Goal: Task Accomplishment & Management: Complete application form

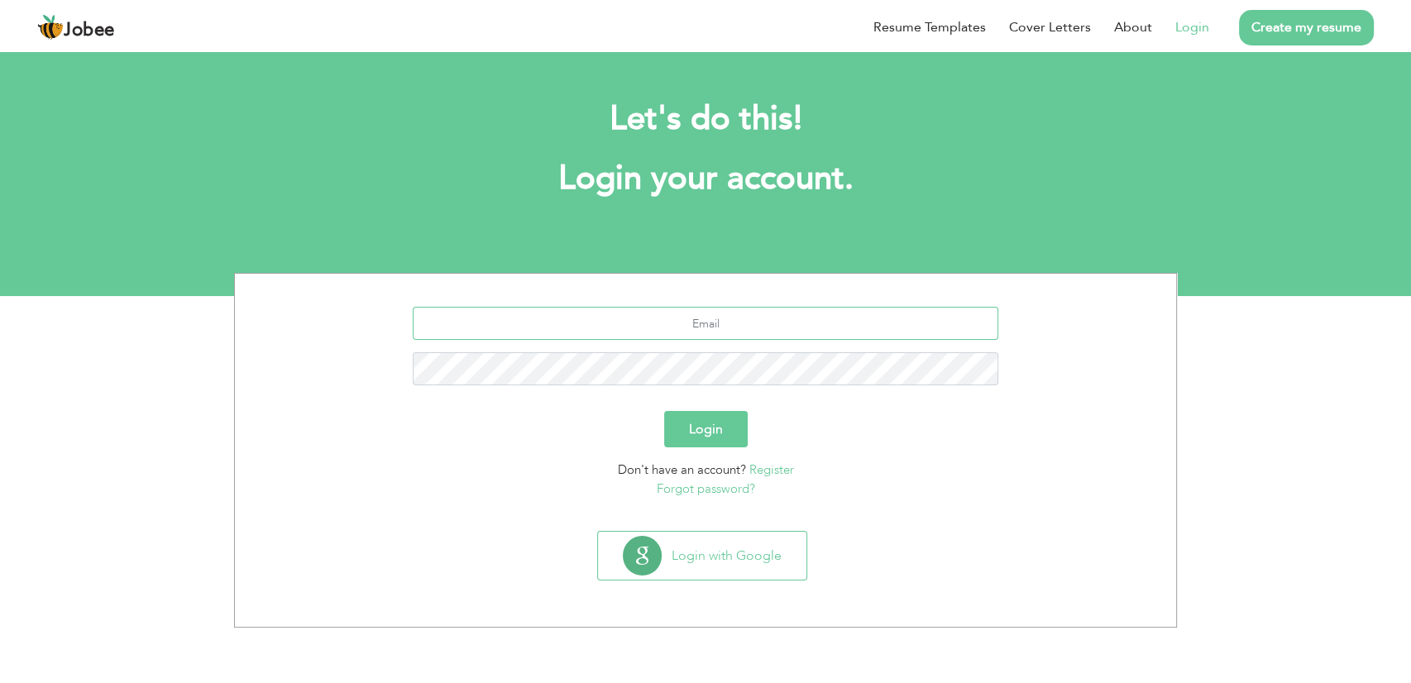
click at [716, 316] on input "text" at bounding box center [706, 323] width 587 height 33
click at [772, 322] on input "text" at bounding box center [706, 323] width 587 height 33
click at [788, 468] on link "Register" at bounding box center [772, 470] width 45 height 17
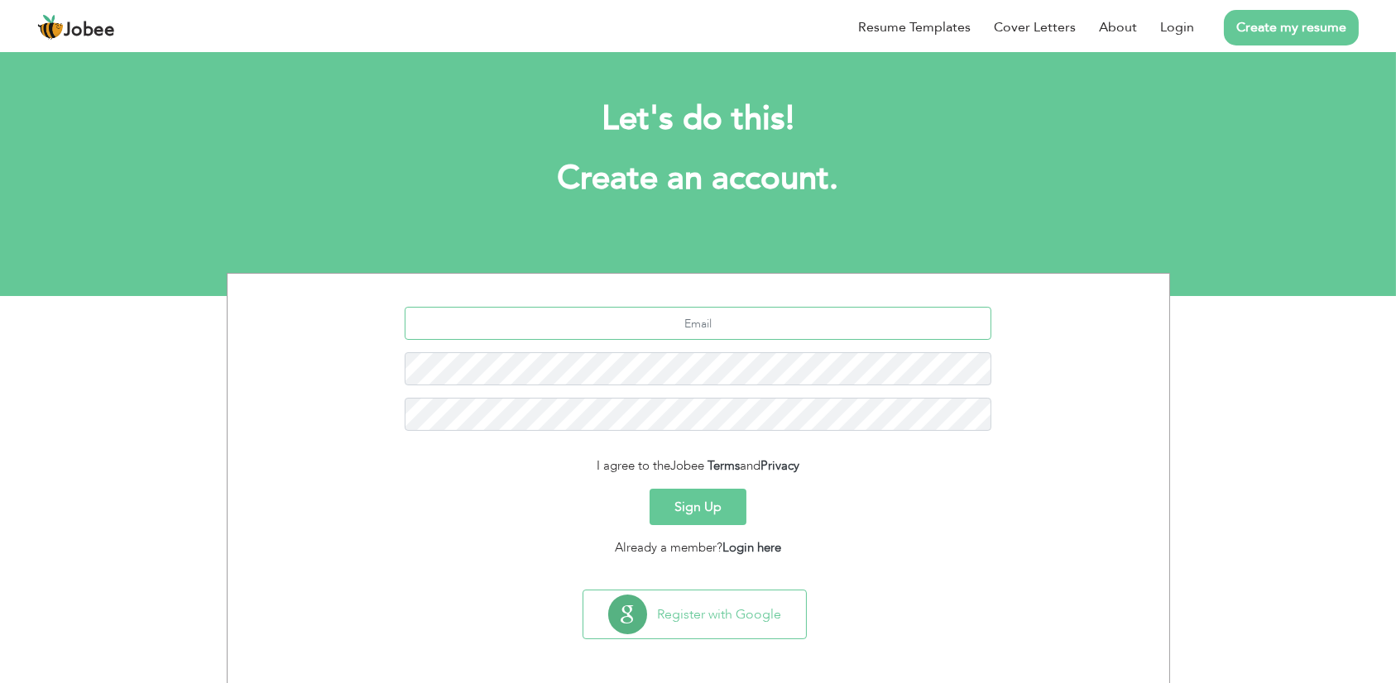
click at [718, 328] on input "text" at bounding box center [698, 323] width 587 height 33
type input "miantayyab.sa@gmail.com"
click at [649, 489] on button "Sign Up" at bounding box center [697, 507] width 97 height 36
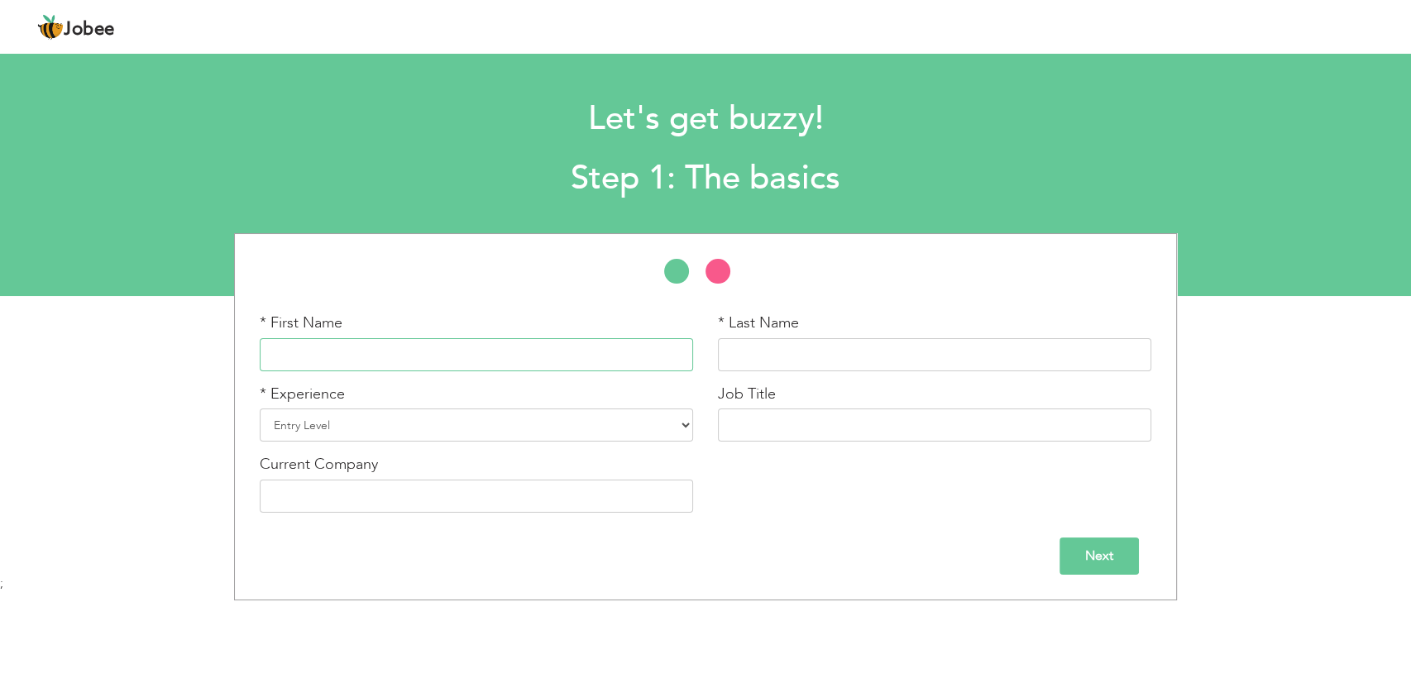
click at [581, 364] on input "text" at bounding box center [476, 354] width 433 height 33
type input "[DEMOGRAPHIC_DATA]"
type input "Tayyab"
click at [454, 435] on select "Entry Level Less than 1 Year 1 Year 2 Years 3 Years 4 Years 5 Years 6 Years 7 Y…" at bounding box center [476, 425] width 433 height 33
click at [260, 409] on select "Entry Level Less than 1 Year 1 Year 2 Years 3 Years 4 Years 5 Years 6 Years 7 Y…" at bounding box center [476, 425] width 433 height 33
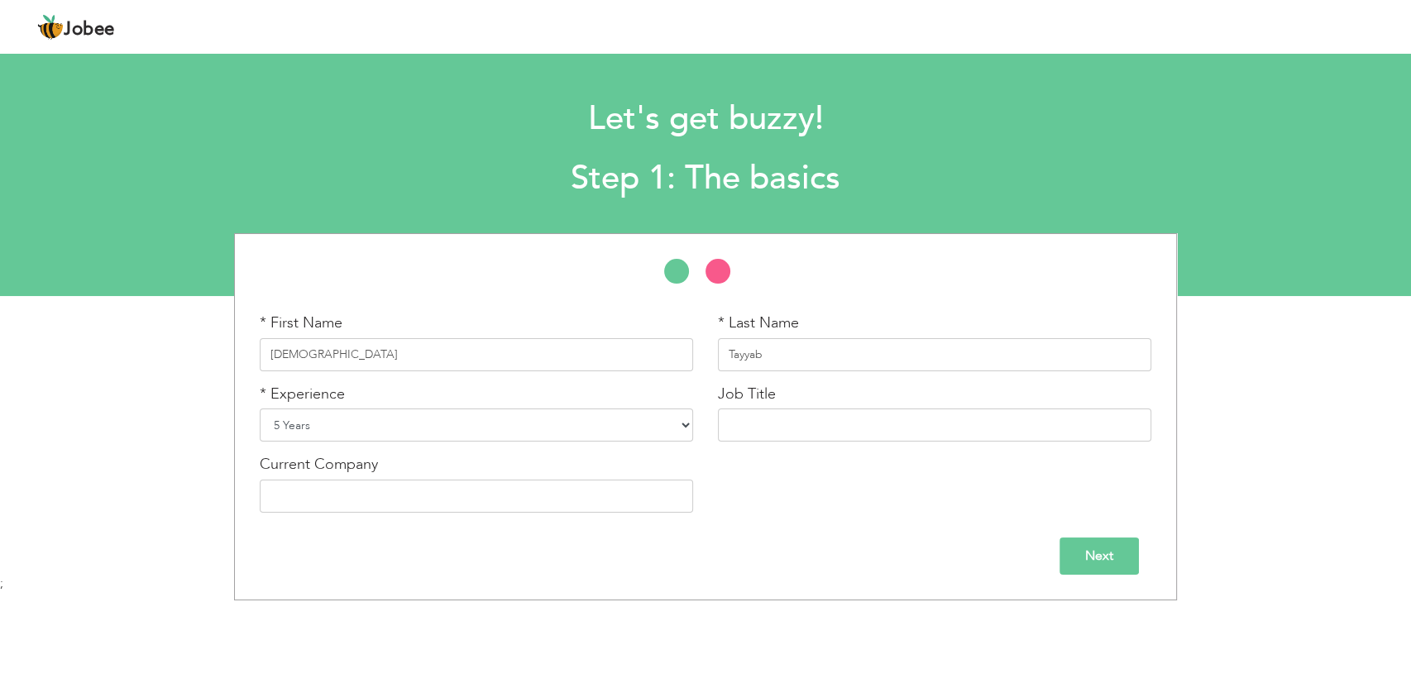
click at [337, 424] on select "Entry Level Less than 1 Year 1 Year 2 Years 3 Years 4 Years 5 Years 6 Years 7 Y…" at bounding box center [476, 425] width 433 height 33
click at [260, 409] on select "Entry Level Less than 1 Year 1 Year 2 Years 3 Years 4 Years 5 Years 6 Years 7 Y…" at bounding box center [476, 425] width 433 height 33
click at [779, 428] on input "text" at bounding box center [934, 425] width 433 height 33
click at [558, 439] on select "Entry Level Less than 1 Year 1 Year 2 Years 3 Years 4 Years 5 Years 6 Years 7 Y…" at bounding box center [476, 425] width 433 height 33
select select "8"
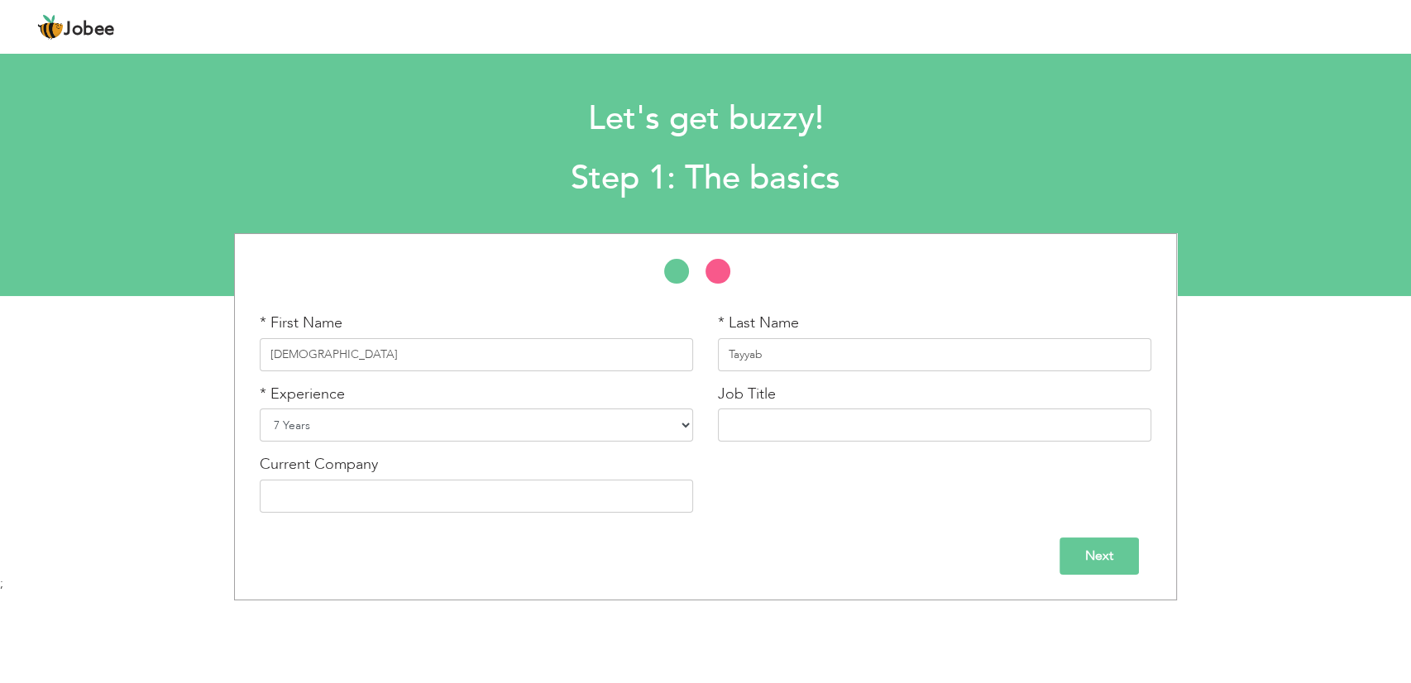
click at [260, 409] on select "Entry Level Less than 1 Year 1 Year 2 Years 3 Years 4 Years 5 Years 6 Years 7 Y…" at bounding box center [476, 425] width 433 height 33
click at [746, 420] on input "text" at bounding box center [934, 425] width 433 height 33
click at [766, 427] on input "text" at bounding box center [934, 425] width 433 height 33
type input "E"
type input "Electrical Draftsman HV"
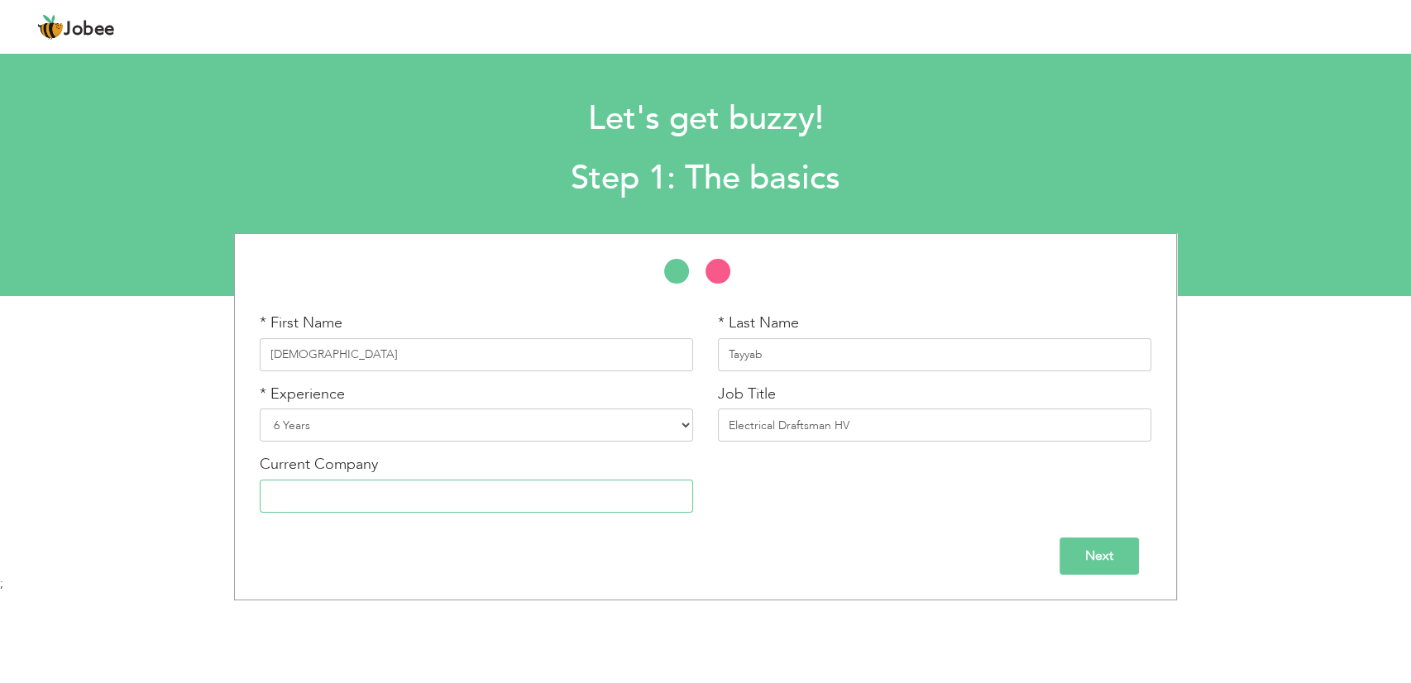
type input "Al-Majal Al-Arabi Group"
click at [1105, 549] on input "Next" at bounding box center [1099, 556] width 79 height 37
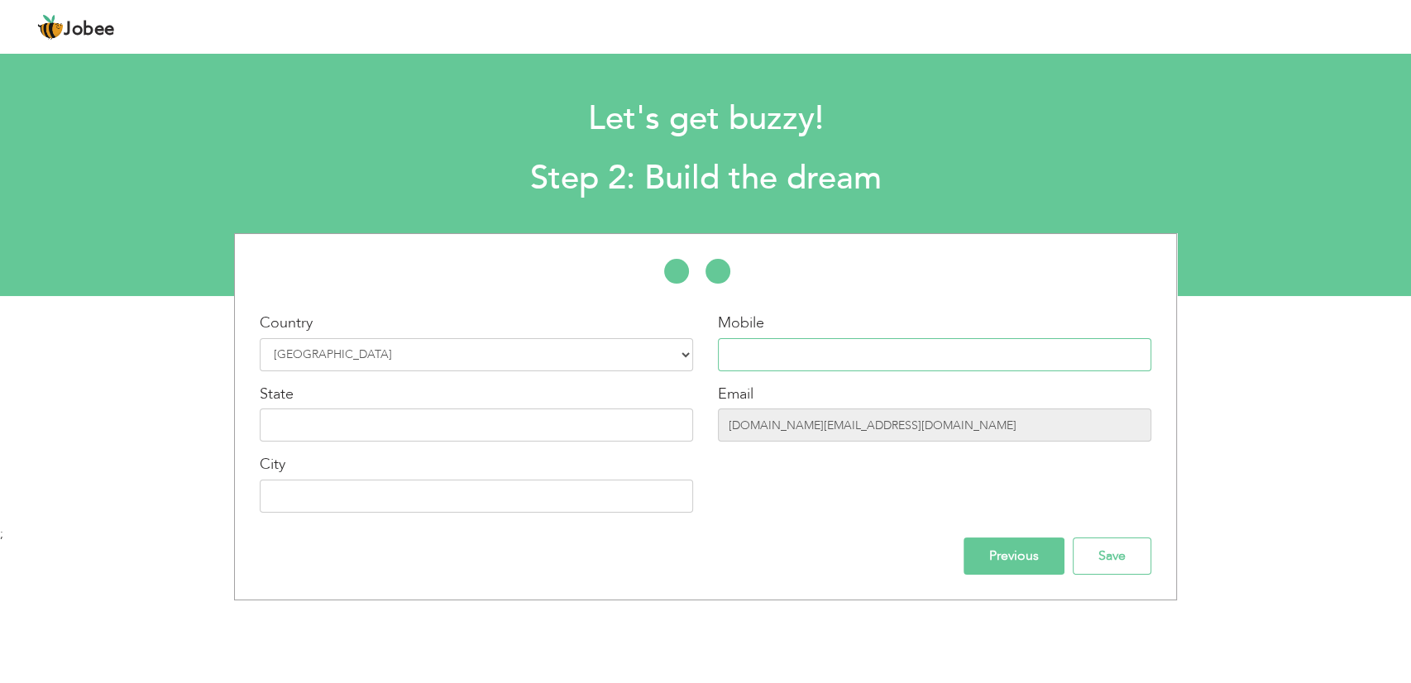
click at [768, 358] on input "text" at bounding box center [934, 354] width 433 height 33
type input "0559831251"
type input "[GEOGRAPHIC_DATA]"
click at [352, 419] on input "text" at bounding box center [476, 425] width 433 height 33
type input "[GEOGRAPHIC_DATA]"
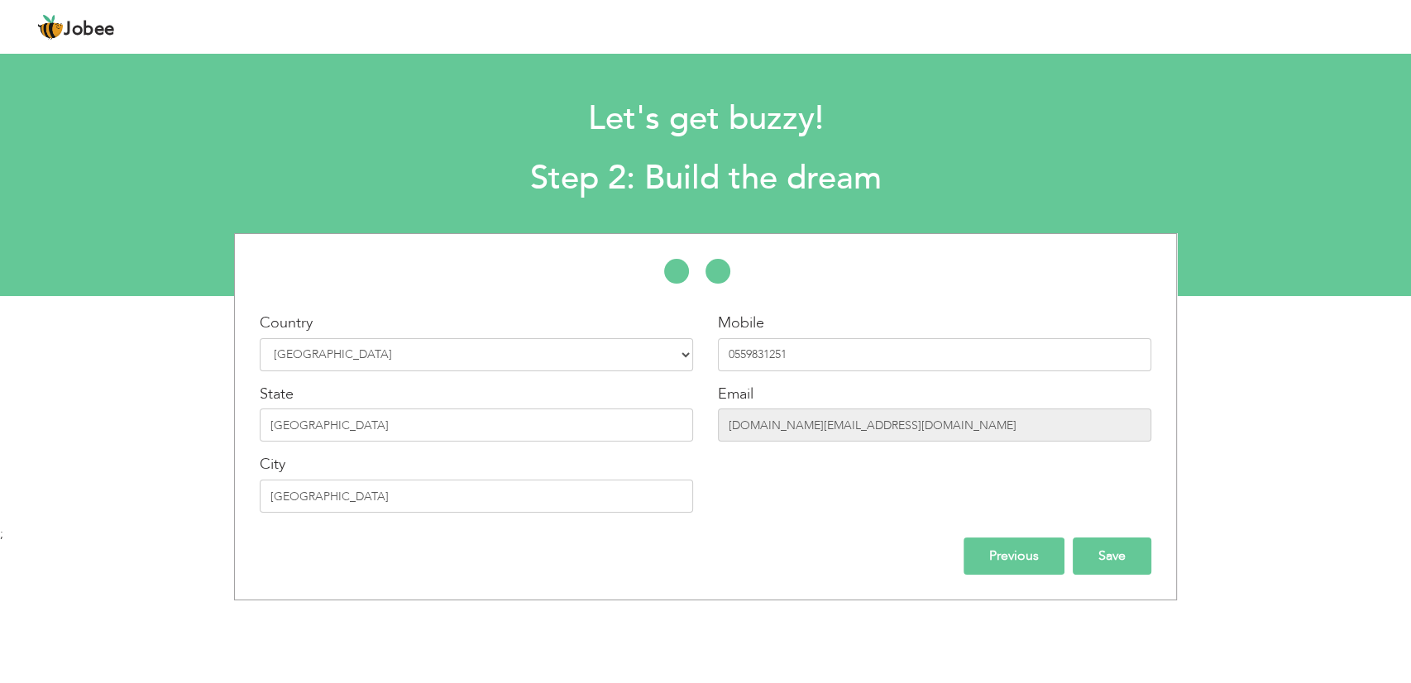
click at [1130, 564] on input "Save" at bounding box center [1112, 556] width 79 height 37
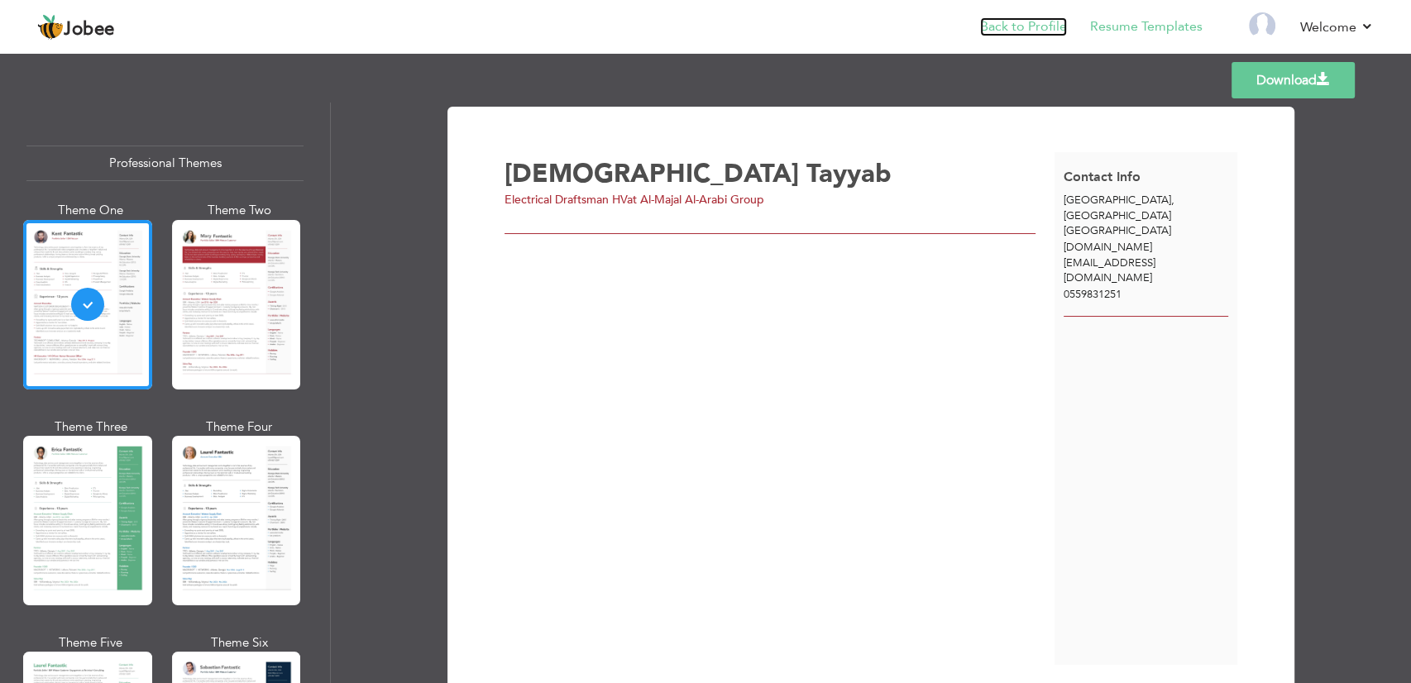
click at [1049, 30] on link "Back to Profile" at bounding box center [1023, 26] width 87 height 19
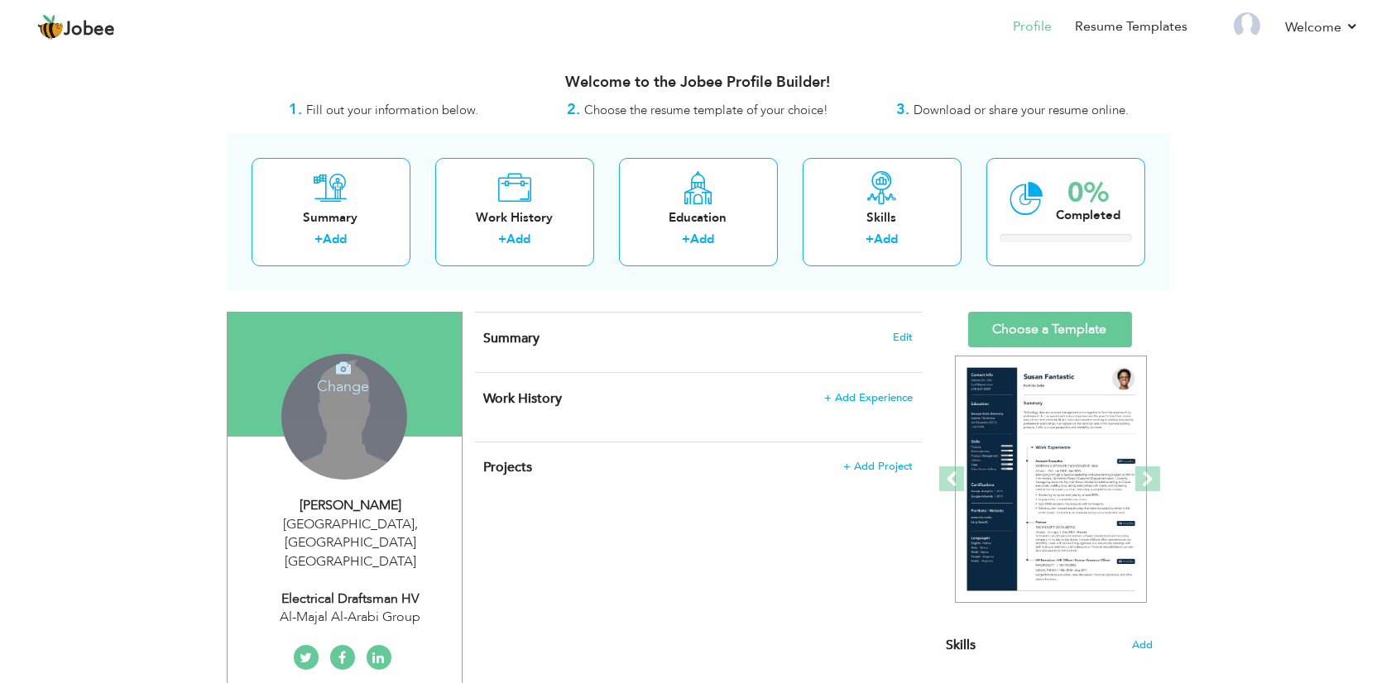
click at [350, 422] on div "Change Remove" at bounding box center [344, 417] width 126 height 126
click at [352, 379] on h4 "Change" at bounding box center [343, 376] width 118 height 40
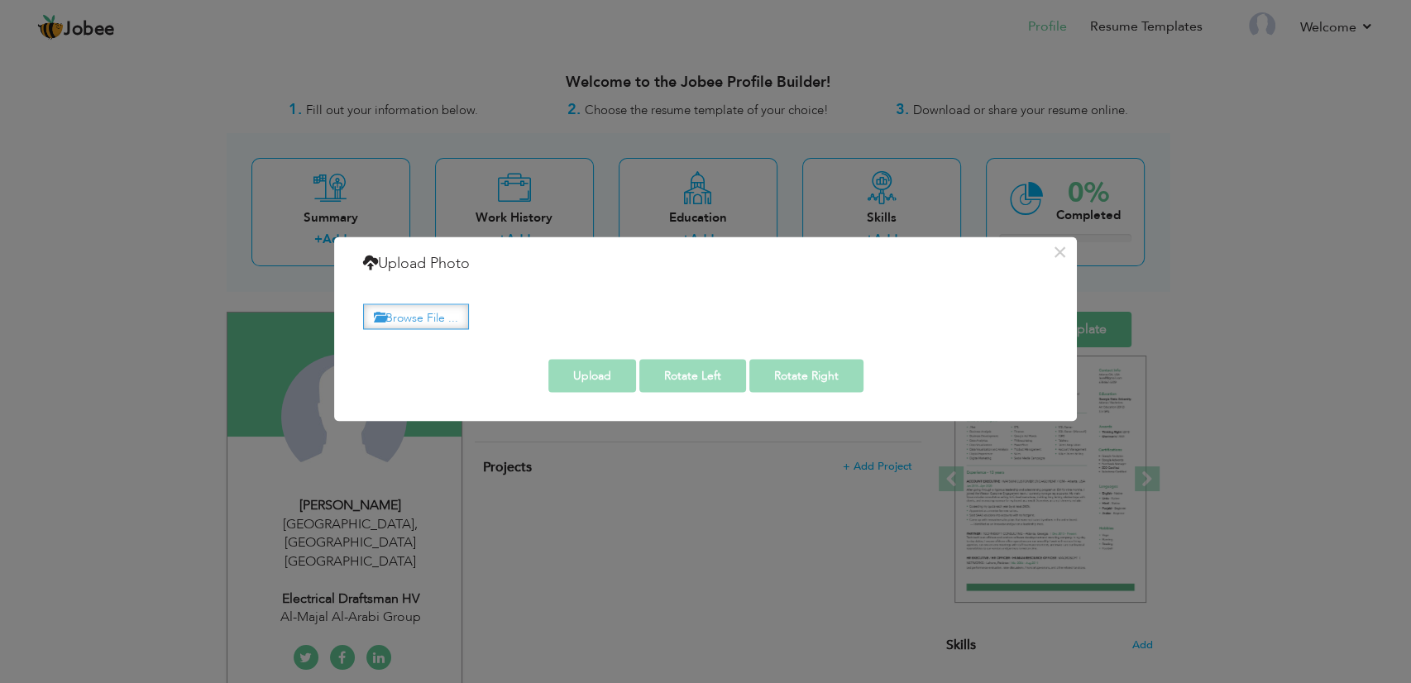
click at [429, 316] on label "Browse File ..." at bounding box center [416, 317] width 106 height 26
click at [0, 0] on input "Browse File ..." at bounding box center [0, 0] width 0 height 0
click at [434, 310] on label "Browse File ..." at bounding box center [416, 317] width 106 height 26
click at [0, 0] on input "Browse File ..." at bounding box center [0, 0] width 0 height 0
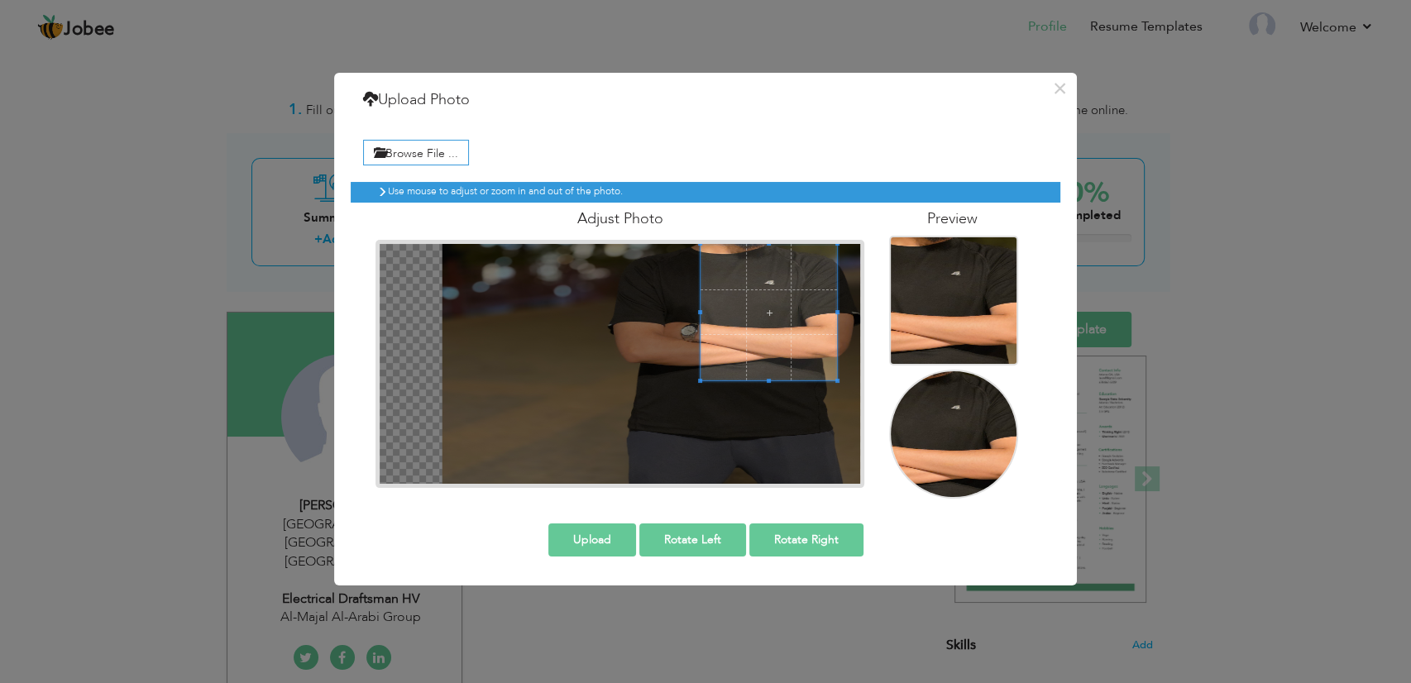
click at [788, 274] on span at bounding box center [769, 312] width 137 height 137
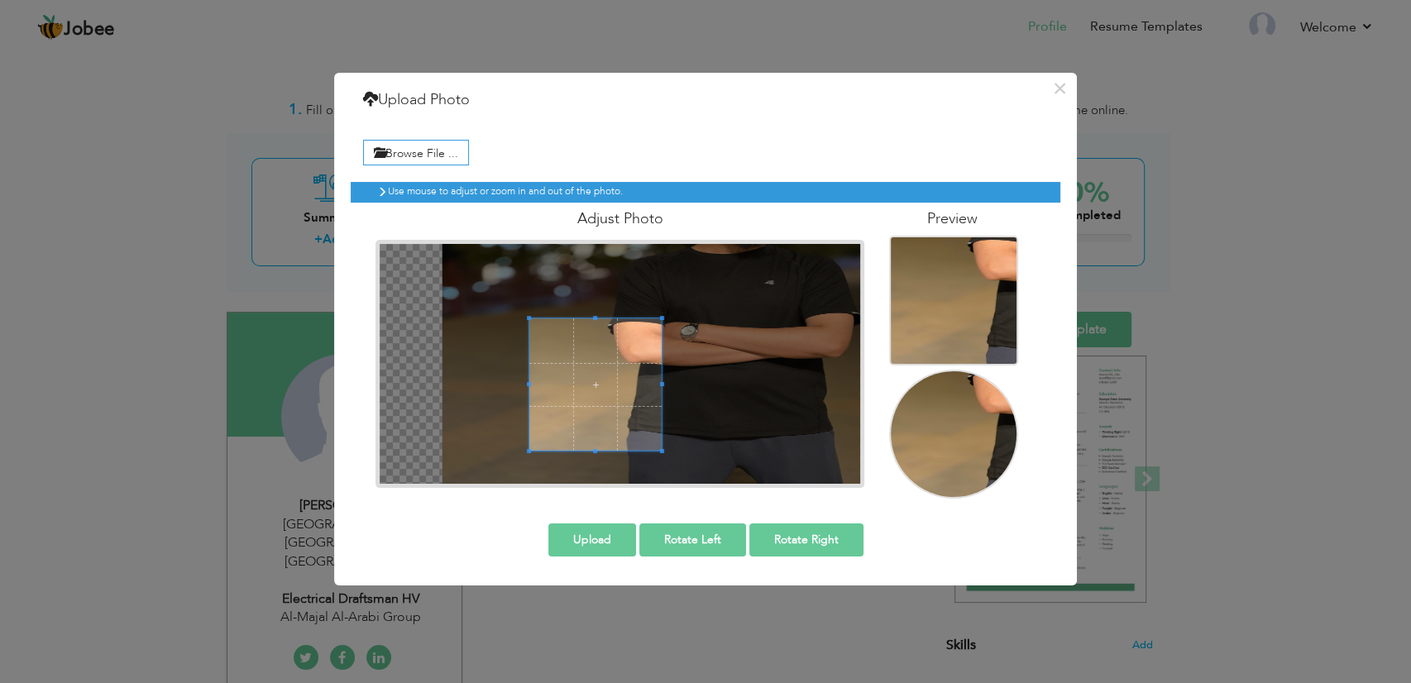
click at [721, 266] on div at bounding box center [620, 364] width 481 height 241
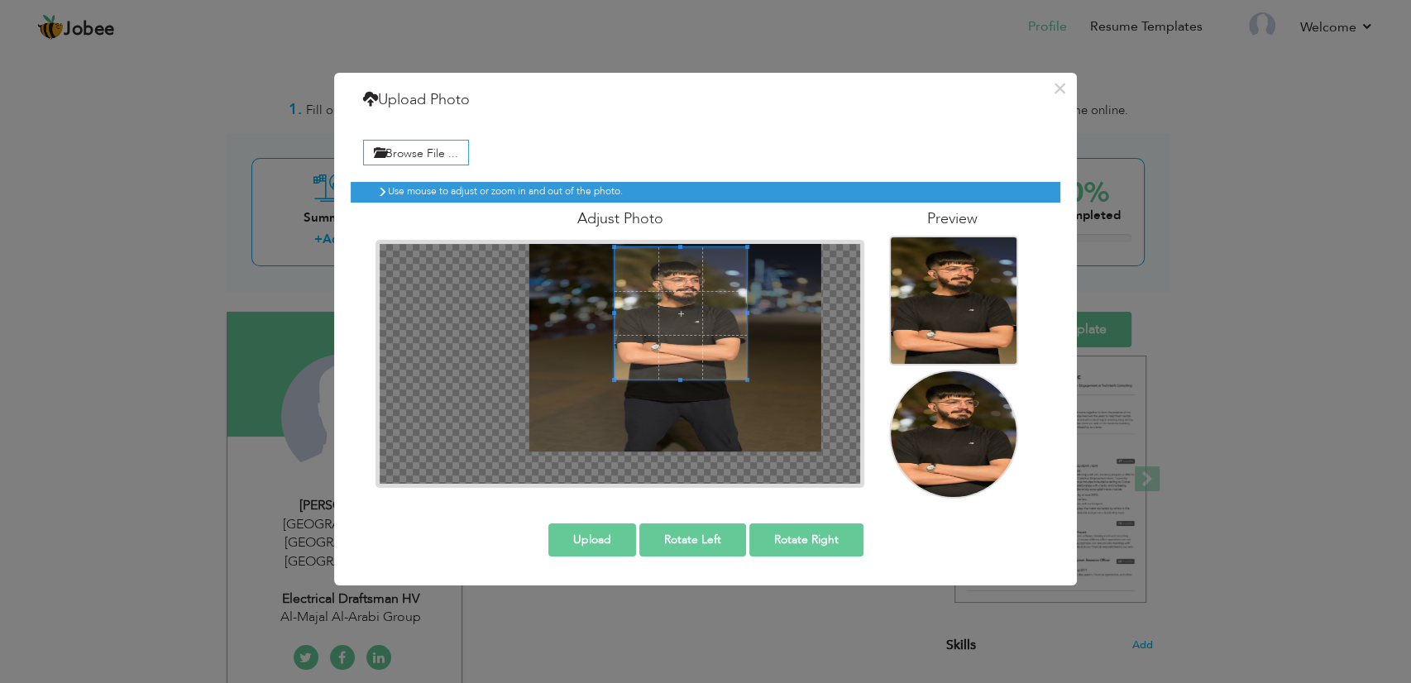
click at [687, 282] on span at bounding box center [681, 313] width 132 height 132
click at [1060, 93] on button "×" at bounding box center [1060, 88] width 26 height 26
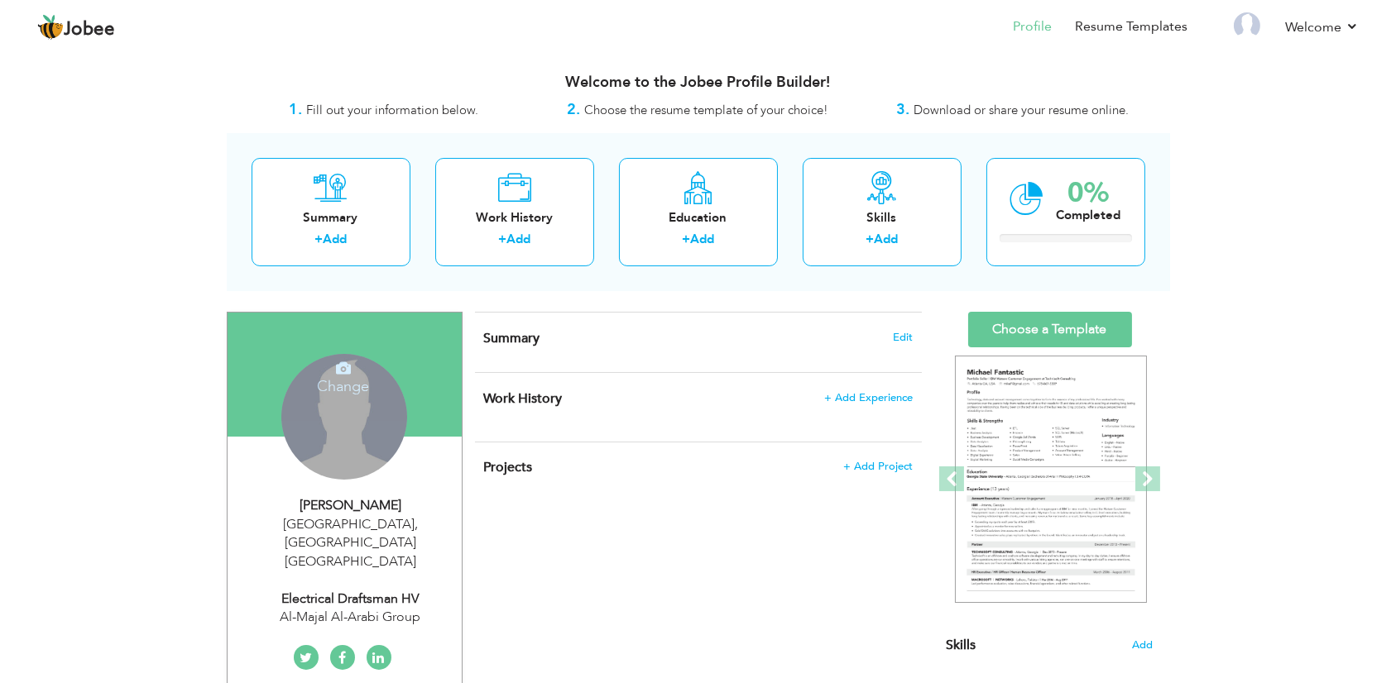
click at [371, 419] on div "Change Remove" at bounding box center [344, 417] width 126 height 126
click at [349, 370] on icon at bounding box center [343, 368] width 15 height 15
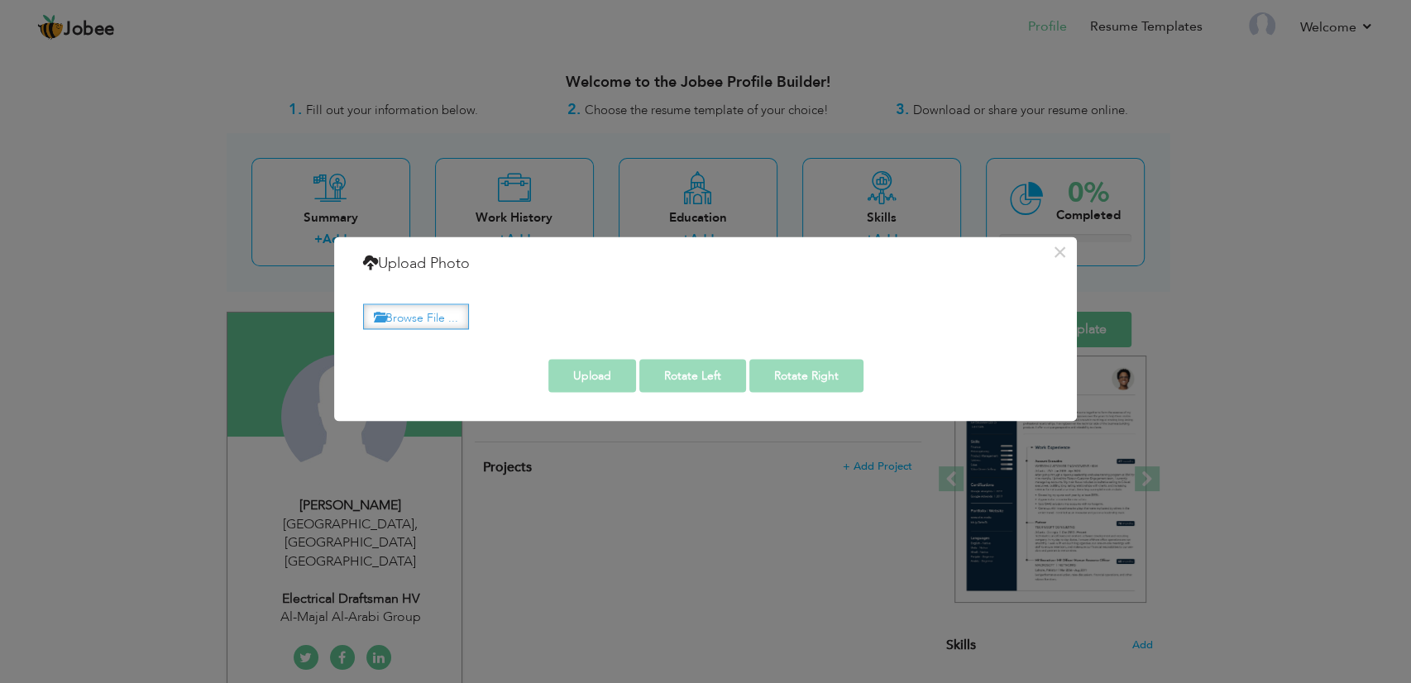
click at [406, 317] on label "Browse File ..." at bounding box center [416, 317] width 106 height 26
click at [0, 0] on input "Browse File ..." at bounding box center [0, 0] width 0 height 0
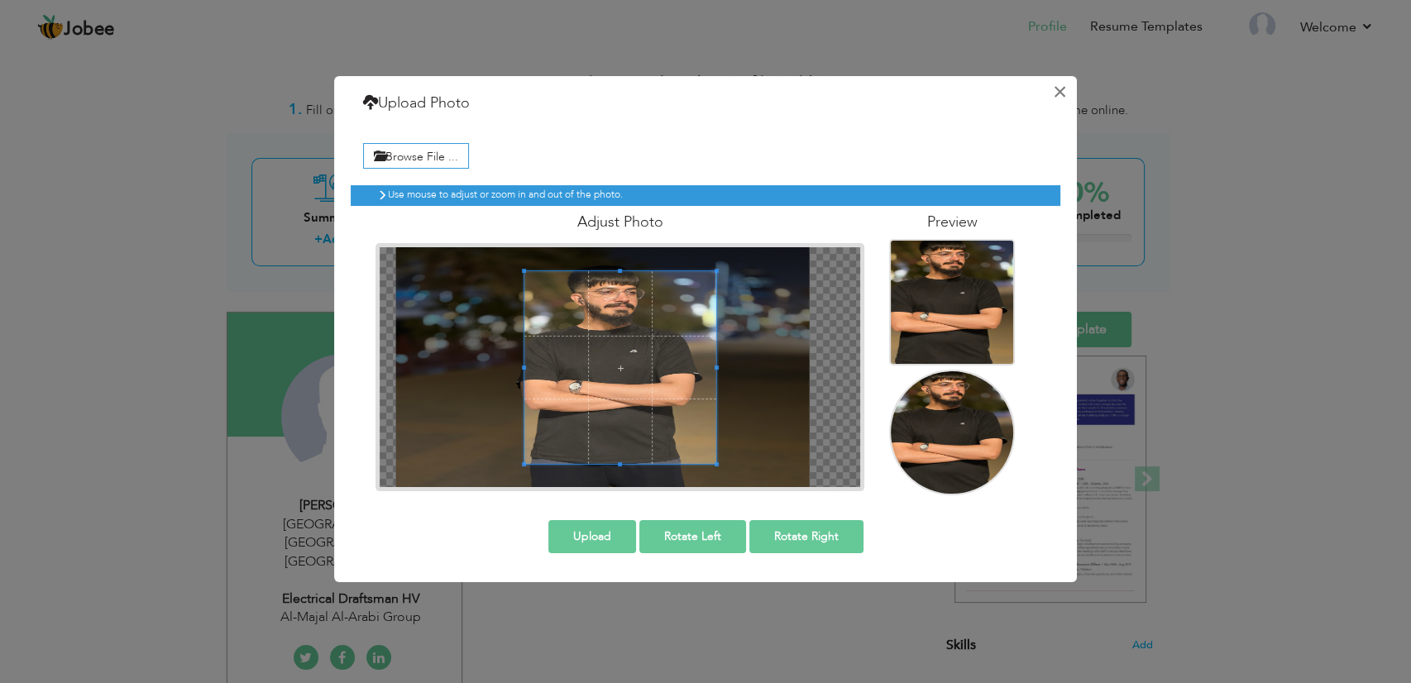
click at [1055, 89] on button "×" at bounding box center [1060, 92] width 26 height 26
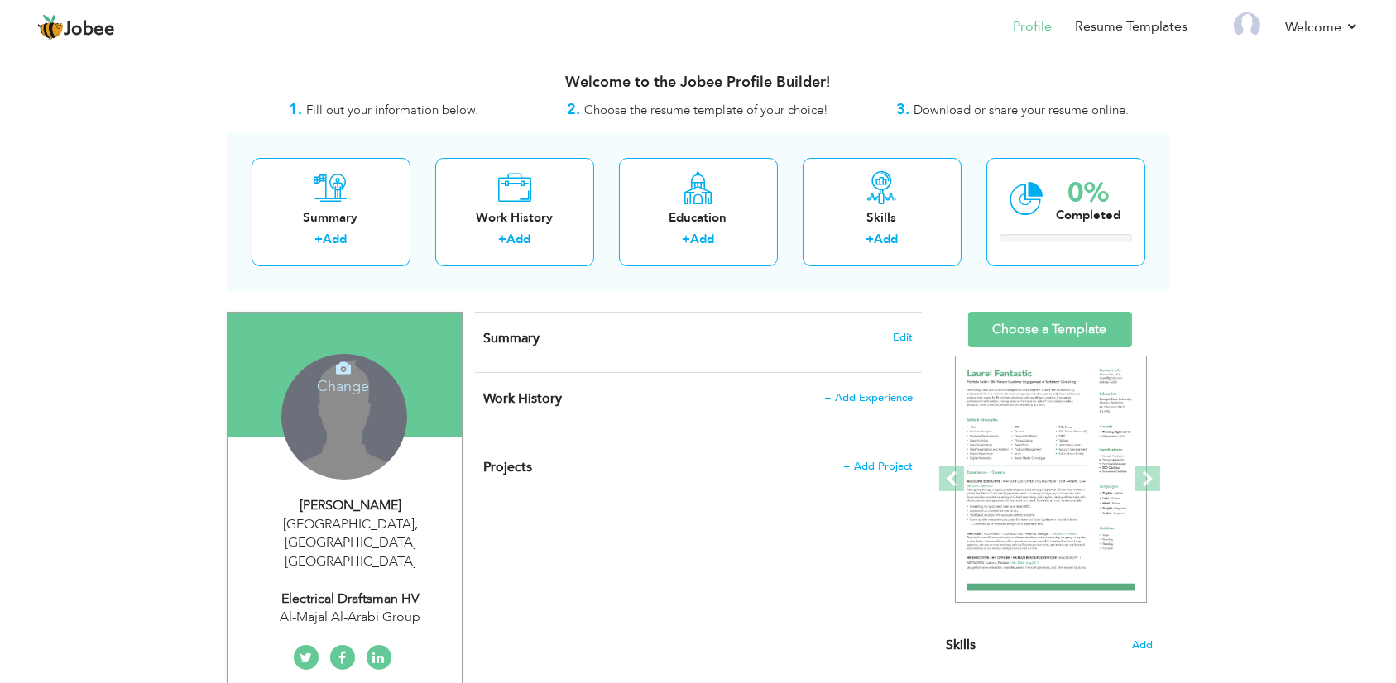
click at [338, 366] on icon at bounding box center [343, 368] width 15 height 15
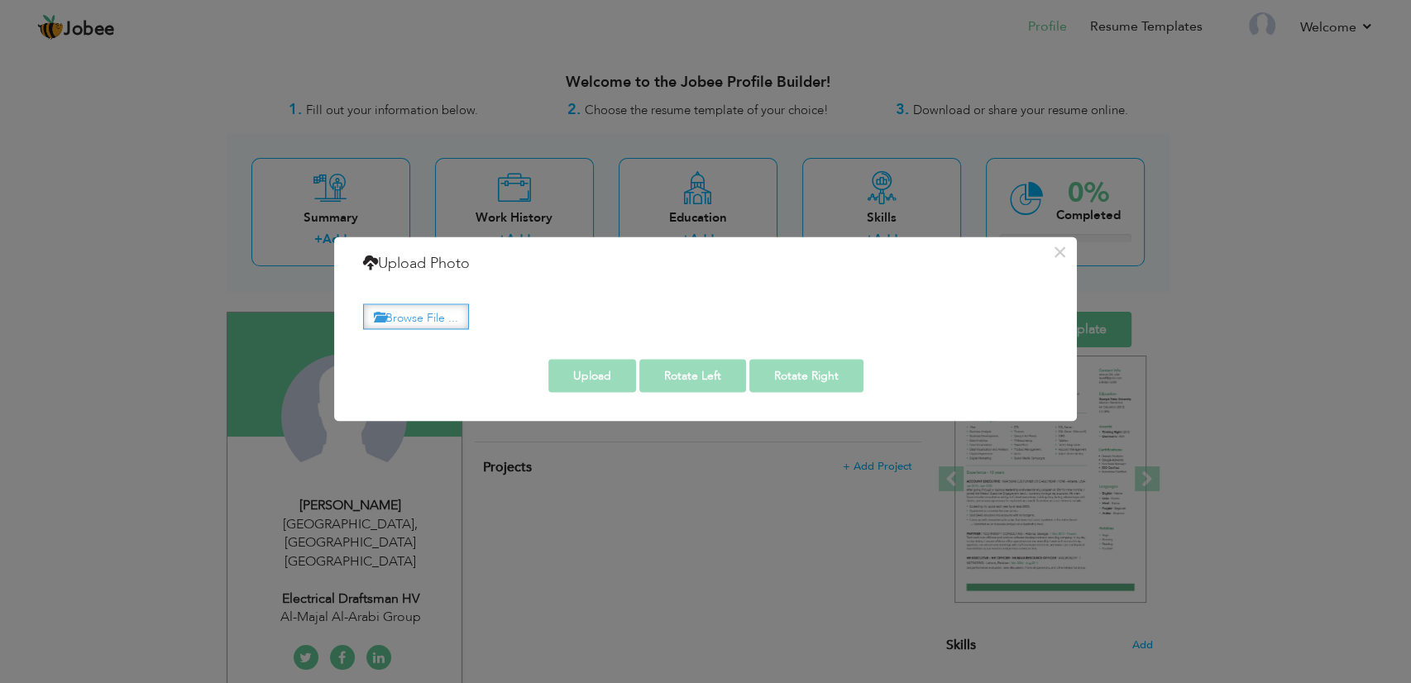
click at [386, 308] on label "Browse File ..." at bounding box center [416, 317] width 106 height 26
click at [0, 0] on input "Browse File ..." at bounding box center [0, 0] width 0 height 0
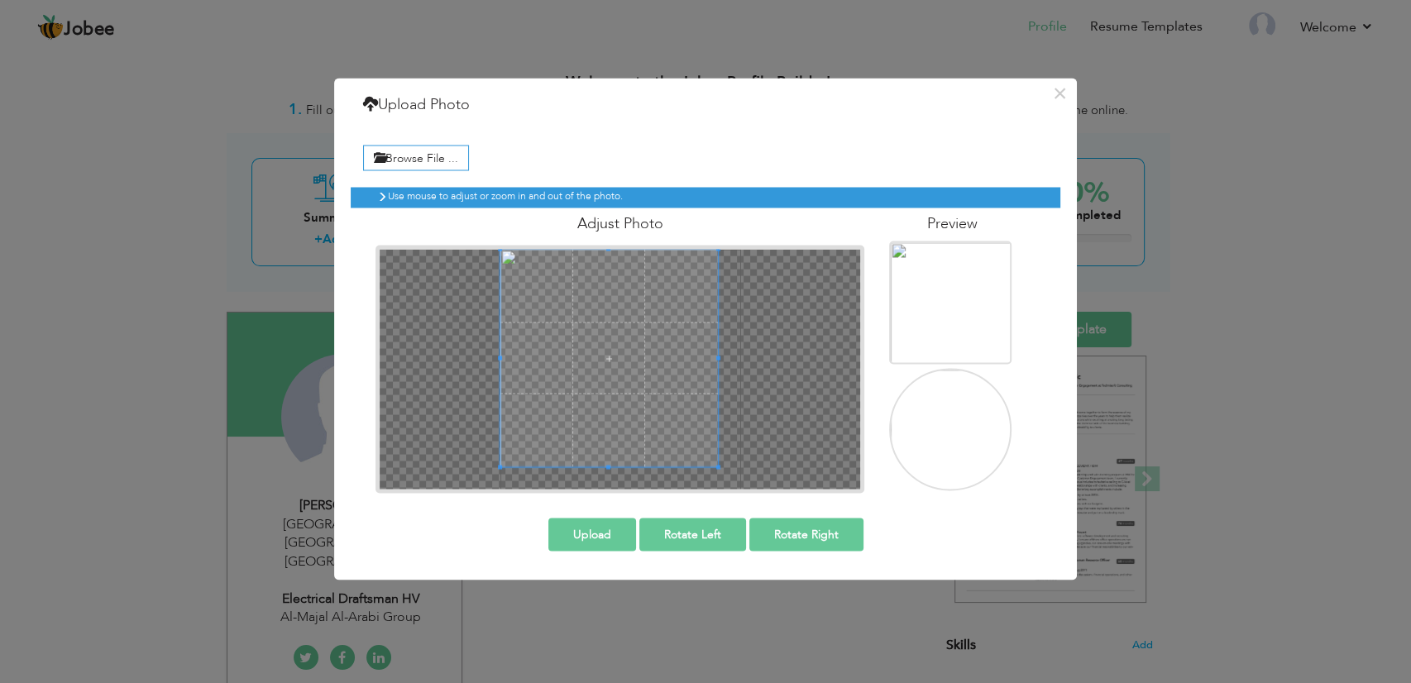
click at [280, 185] on div "× Upload Photo Browse File ..." at bounding box center [705, 341] width 1411 height 683
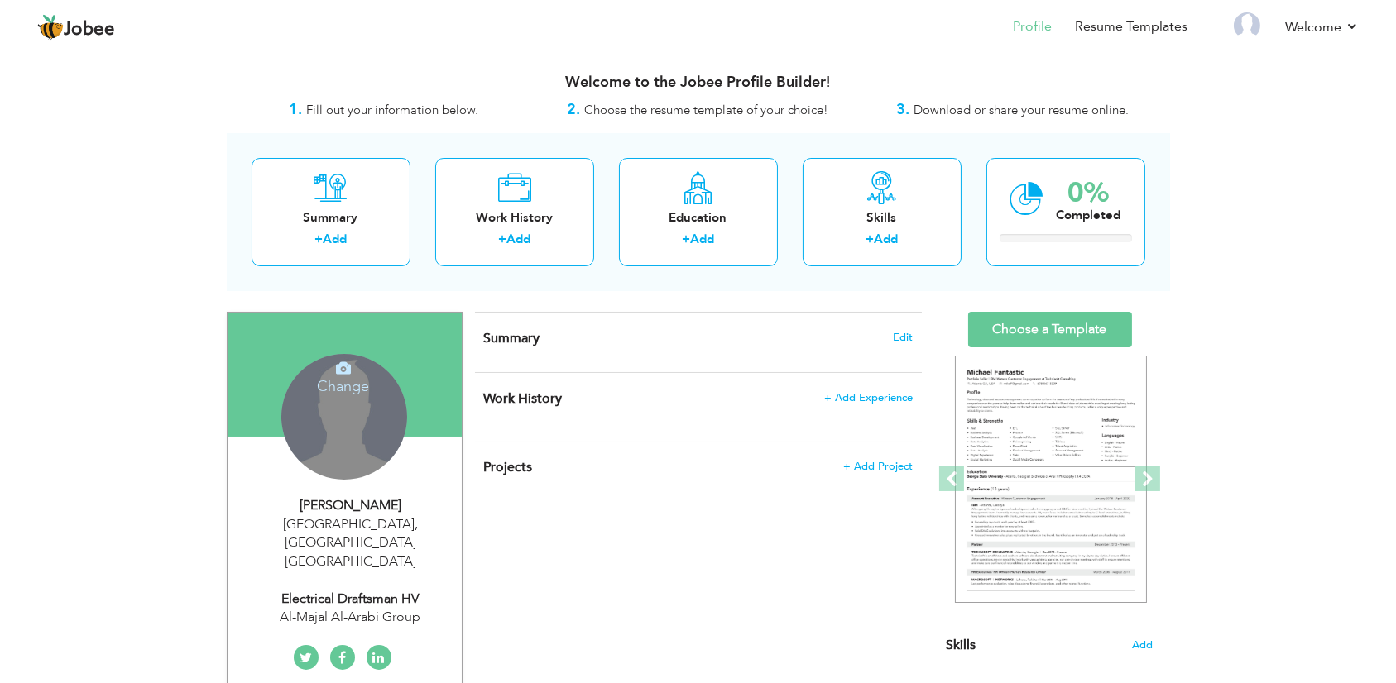
click at [352, 368] on h4 "Change" at bounding box center [343, 376] width 118 height 40
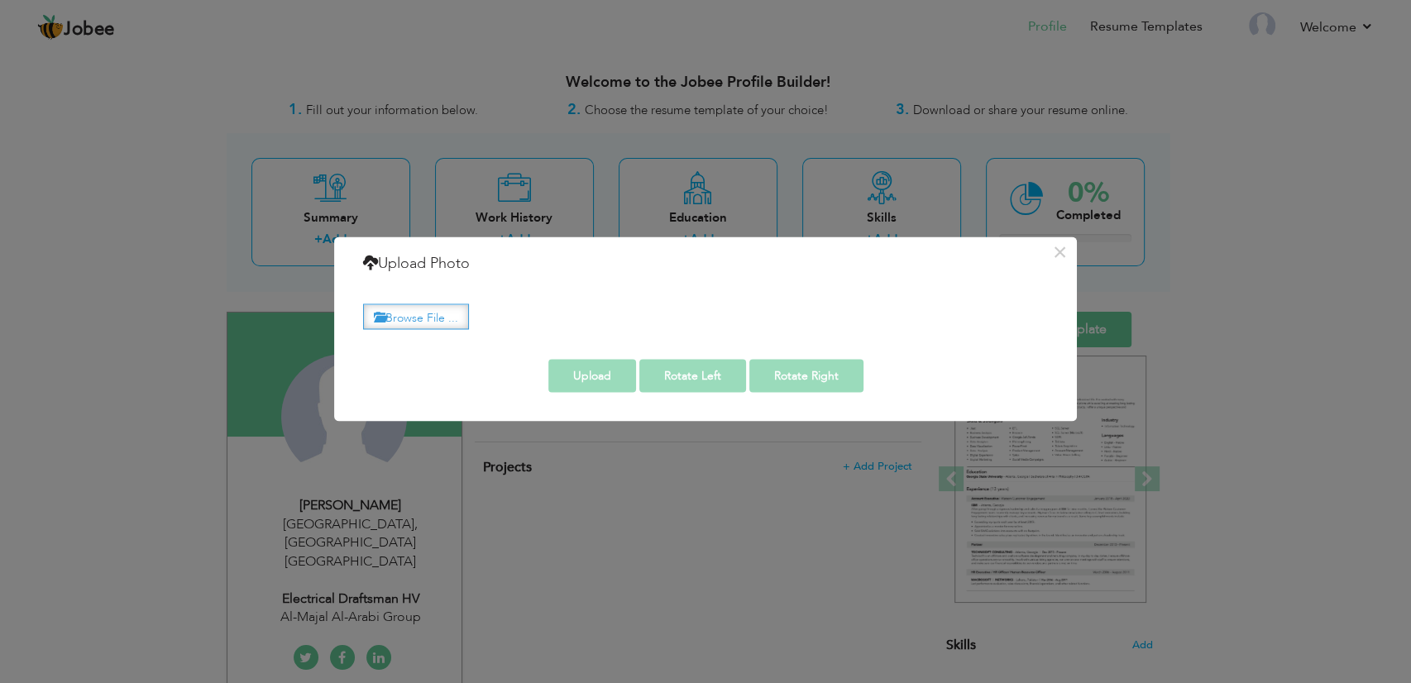
click at [405, 323] on label "Browse File ..." at bounding box center [416, 317] width 106 height 26
click at [0, 0] on input "Browse File ..." at bounding box center [0, 0] width 0 height 0
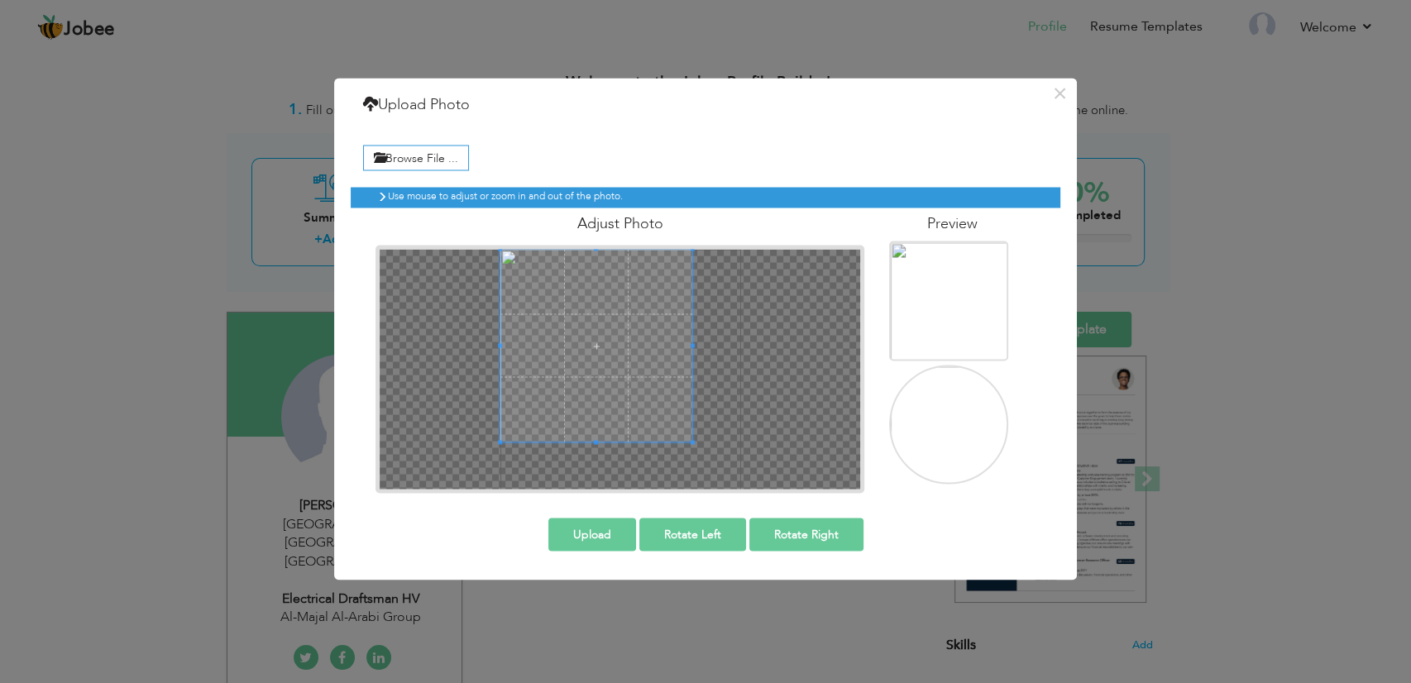
click at [616, 371] on span at bounding box center [597, 346] width 193 height 193
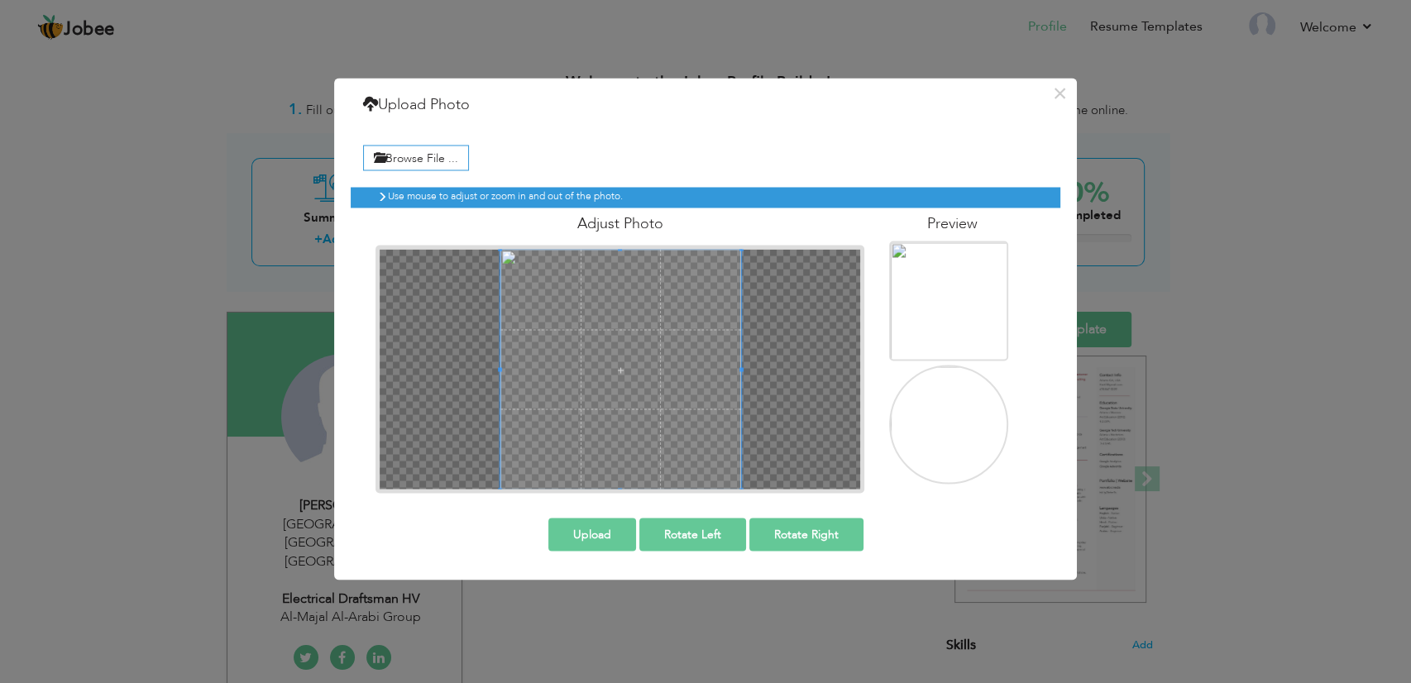
click at [757, 488] on div at bounding box center [620, 370] width 489 height 248
click at [593, 534] on button "Upload" at bounding box center [592, 535] width 88 height 33
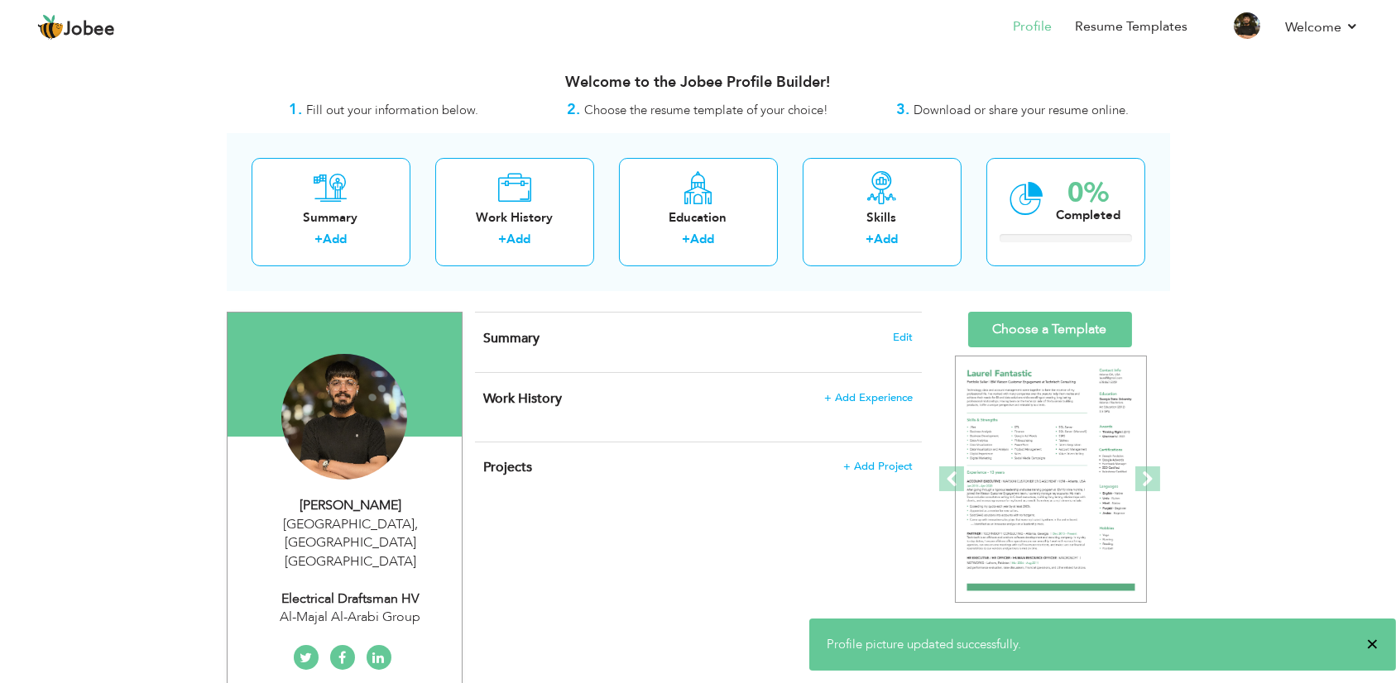
click at [1372, 643] on span "×" at bounding box center [1372, 644] width 12 height 17
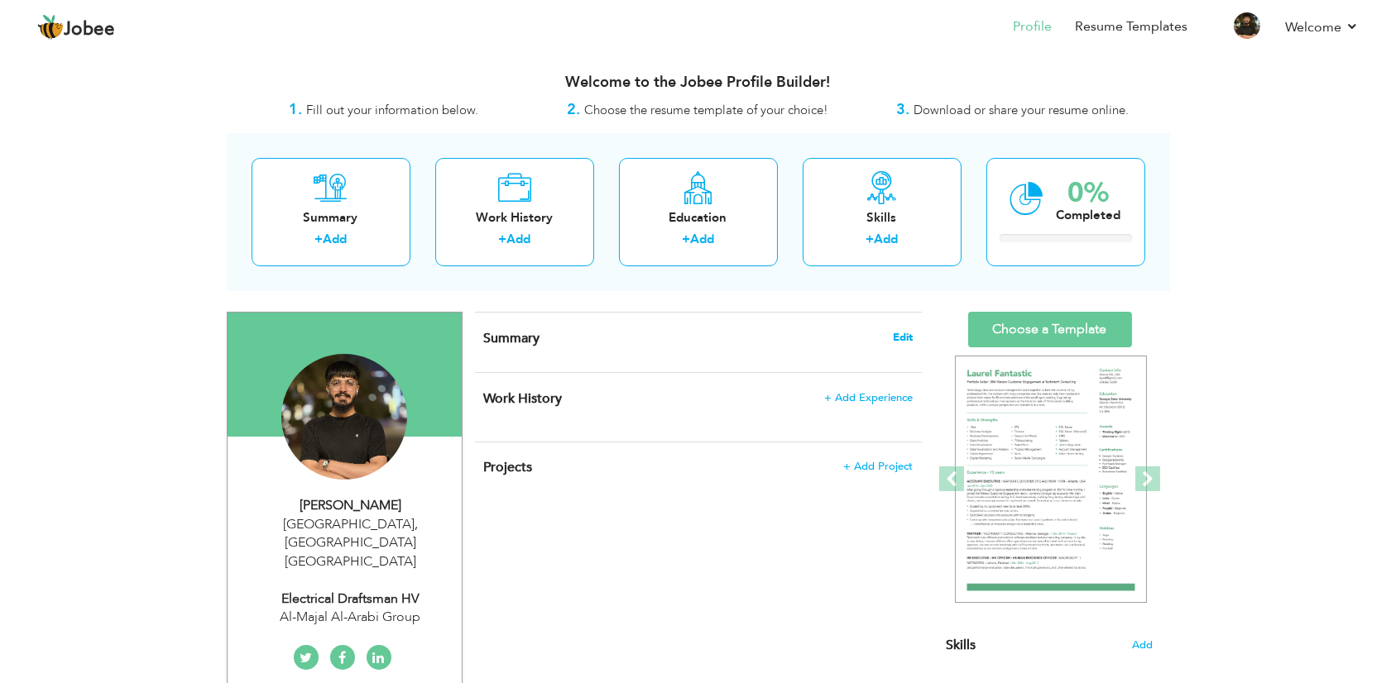
click at [900, 334] on span "Edit" at bounding box center [903, 338] width 20 height 12
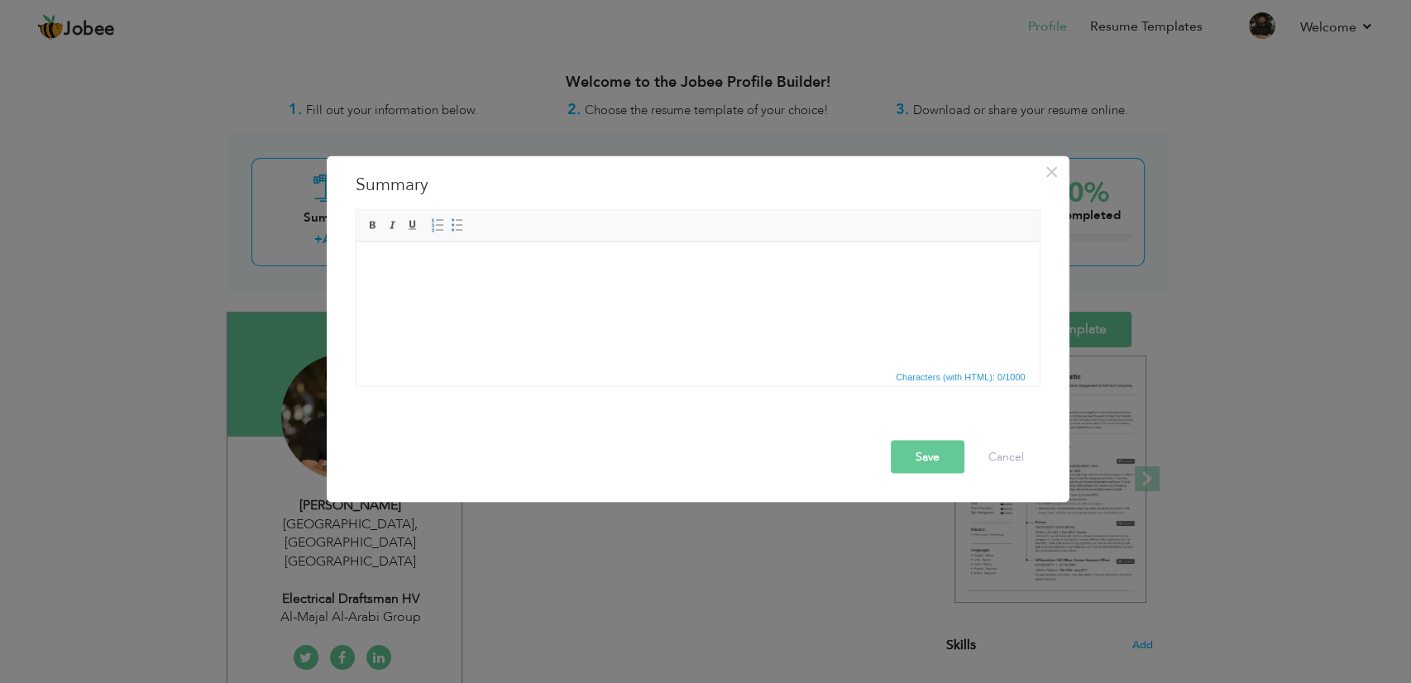
drag, startPoint x: 458, startPoint y: 315, endPoint x: 444, endPoint y: 291, distance: 27.8
click at [456, 242] on html at bounding box center [697, 242] width 683 height 0
drag, startPoint x: 411, startPoint y: 256, endPoint x: 753, endPoint y: 481, distance: 409.6
click at [411, 256] on html at bounding box center [697, 267] width 683 height 50
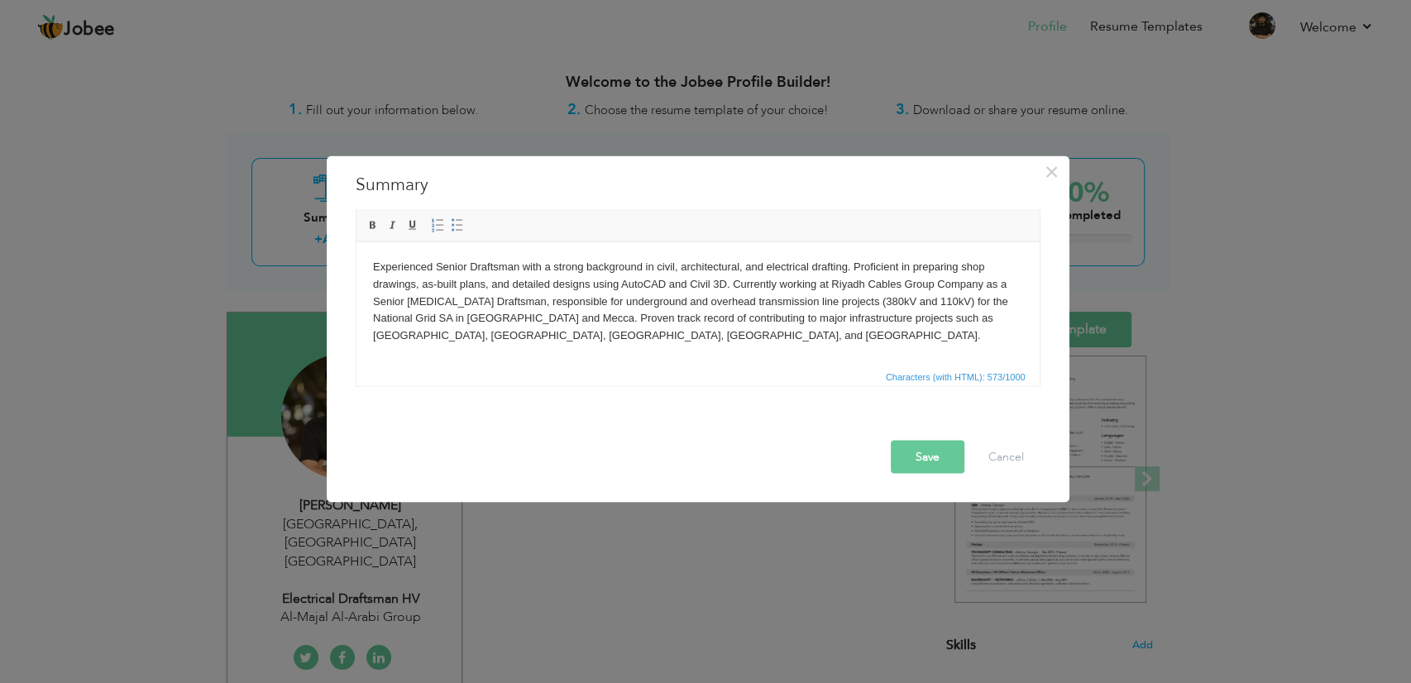
click at [927, 451] on button "Save" at bounding box center [928, 457] width 74 height 33
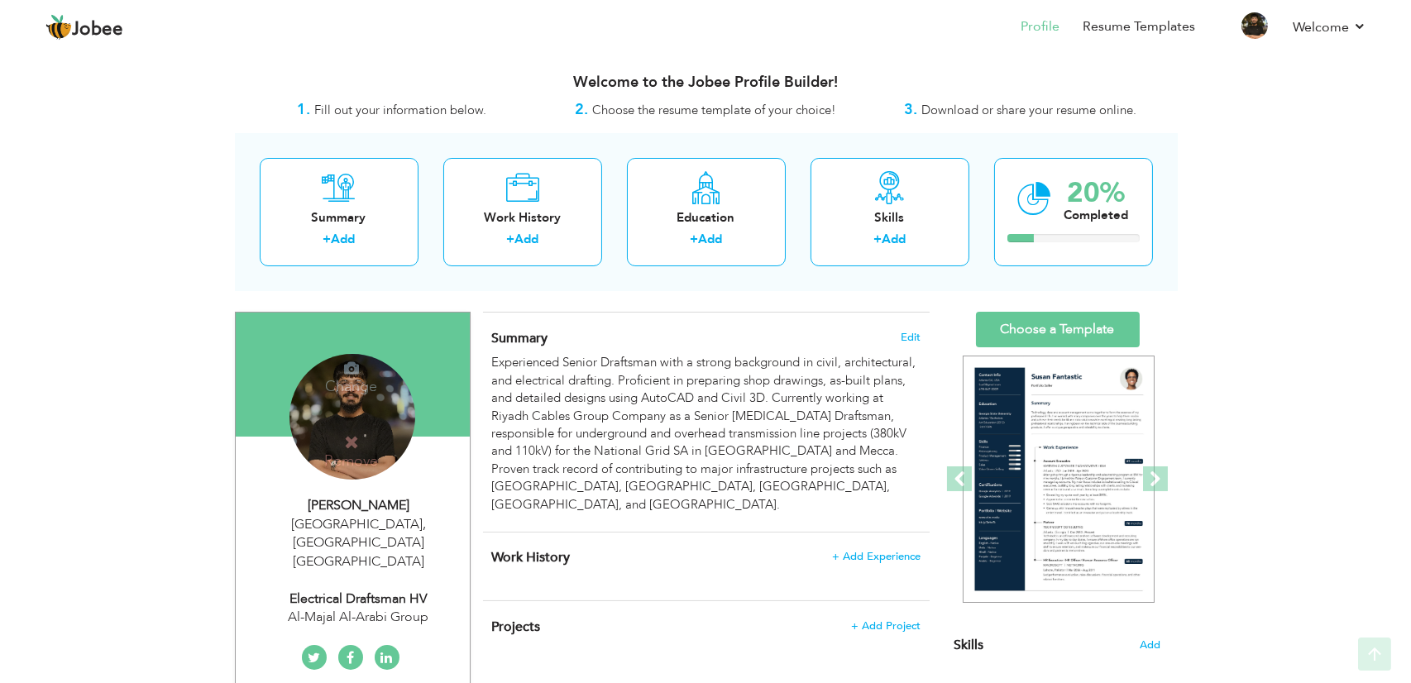
scroll to position [459, 0]
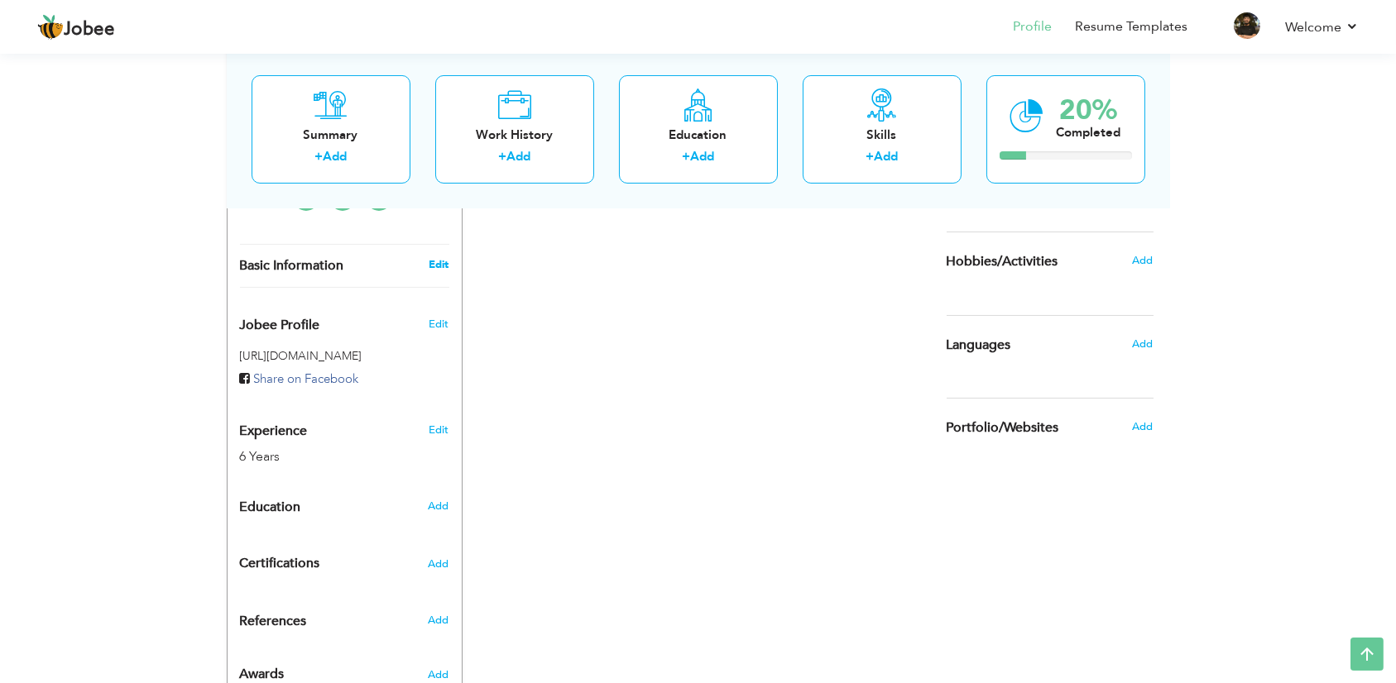
click at [443, 257] on link "Edit" at bounding box center [439, 264] width 20 height 15
type input "Muhammad"
type input "Tayyab"
type input "0559831251"
select select "number:191"
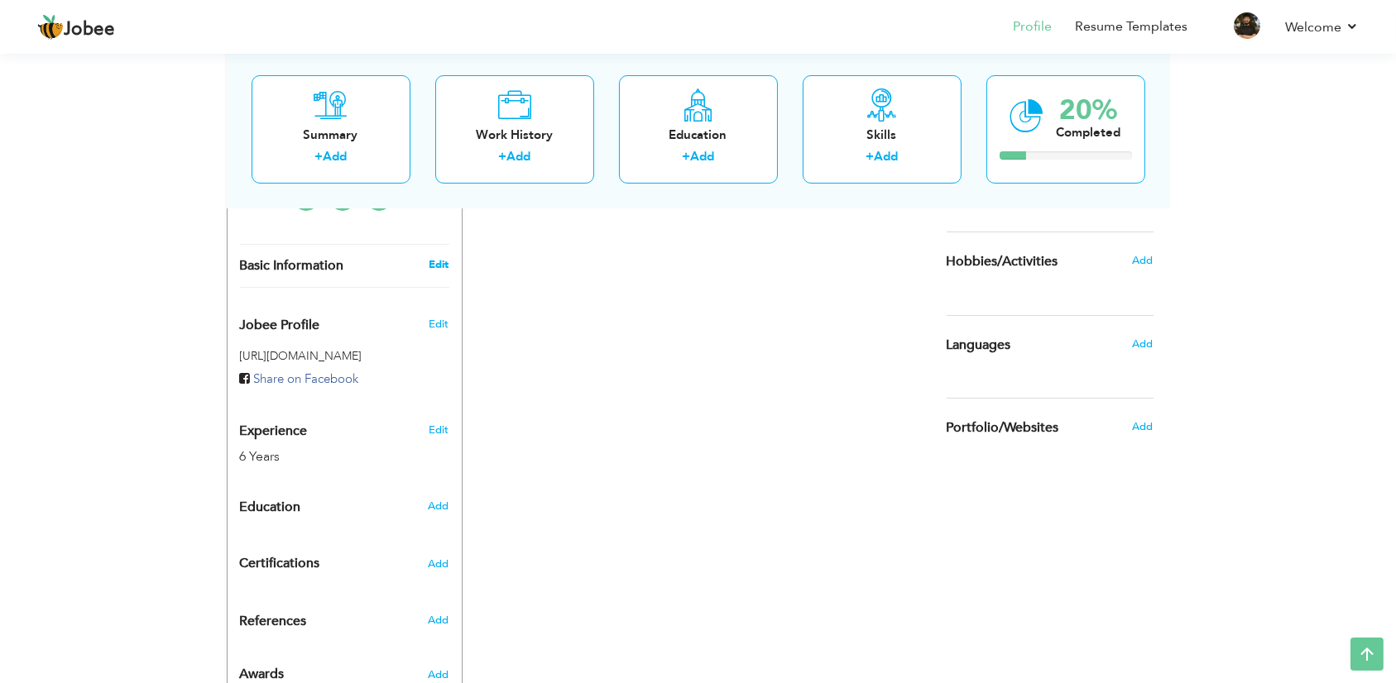
type input "[GEOGRAPHIC_DATA]"
select select "number:8"
type input "Al-Majal Al-Arabi Group"
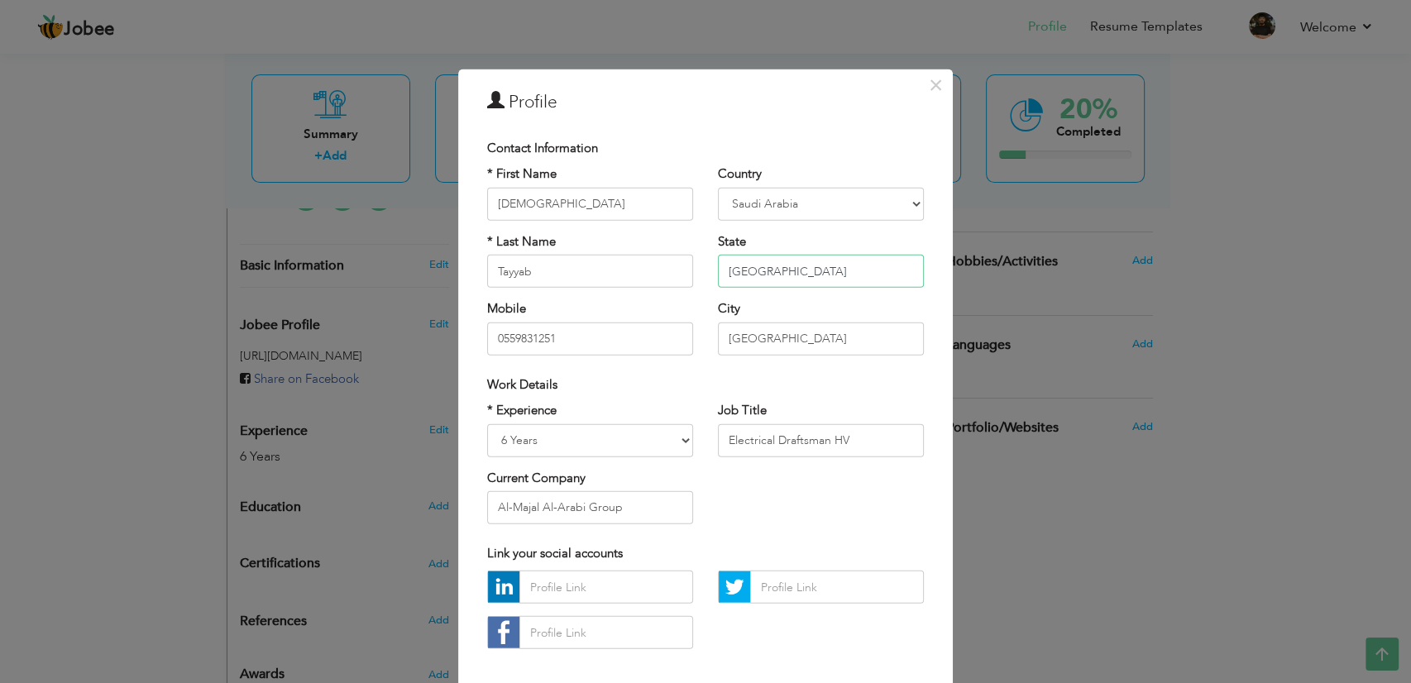
click at [870, 268] on input "[GEOGRAPHIC_DATA]" at bounding box center [821, 271] width 206 height 33
drag, startPoint x: 621, startPoint y: 509, endPoint x: 314, endPoint y: 510, distance: 306.9
click at [314, 510] on div "× Profile Contact Information * First Name Muhammad * Last Name Aruba" at bounding box center [705, 341] width 1411 height 683
click at [893, 436] on input "Electrical Draftsman HV" at bounding box center [821, 440] width 206 height 33
drag, startPoint x: 874, startPoint y: 438, endPoint x: 827, endPoint y: 441, distance: 46.4
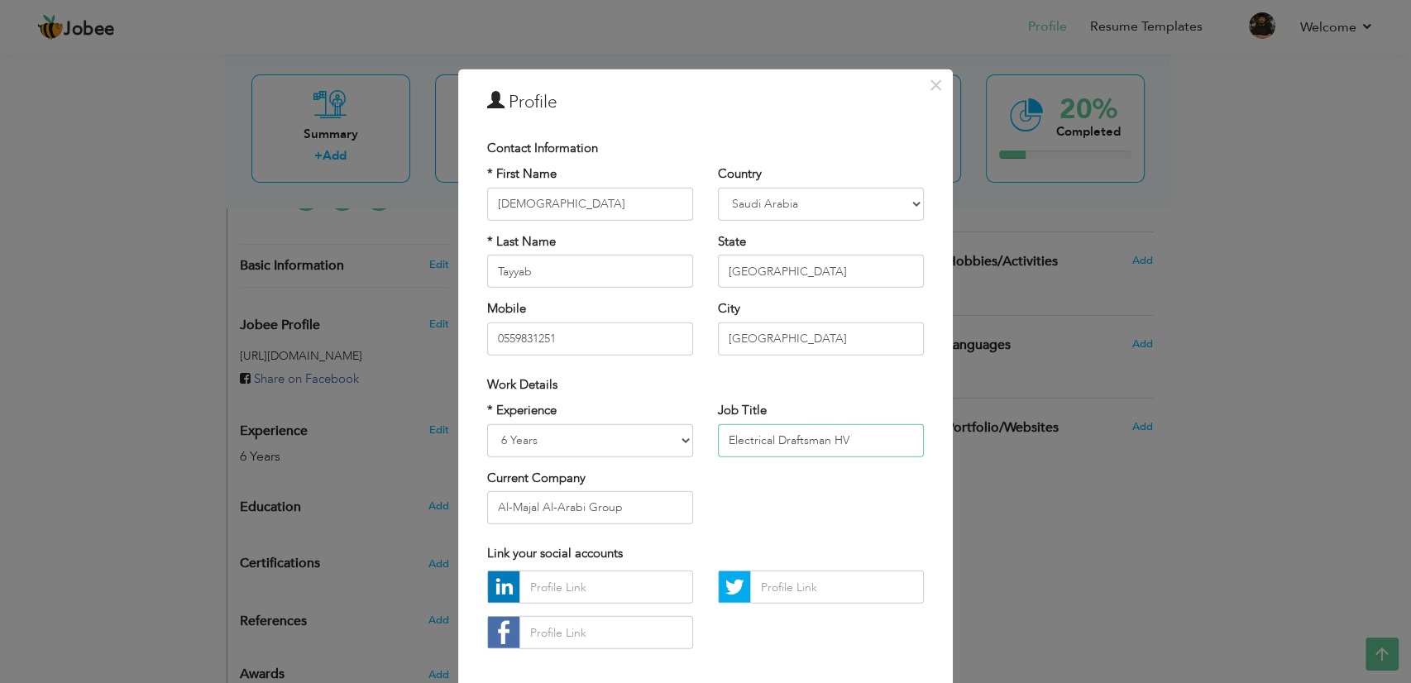
click at [827, 441] on input "Electrical Draftsman HV" at bounding box center [821, 440] width 206 height 33
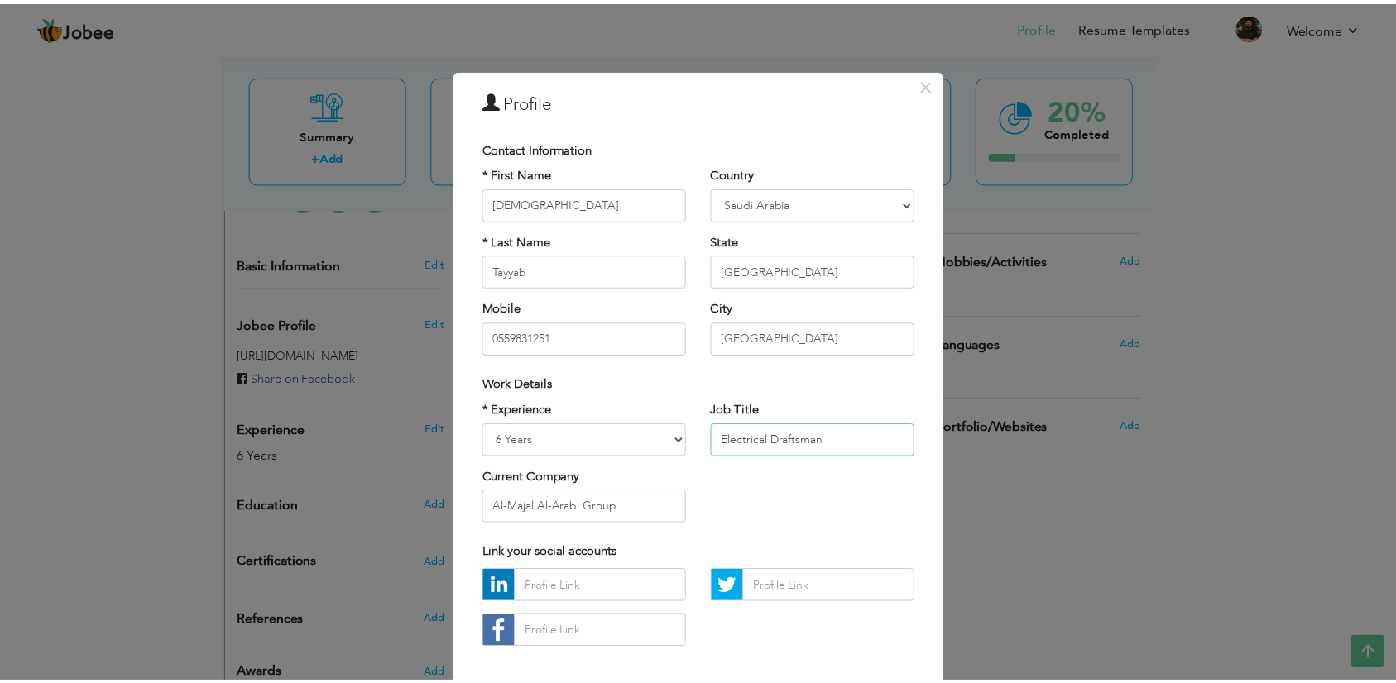
scroll to position [79, 0]
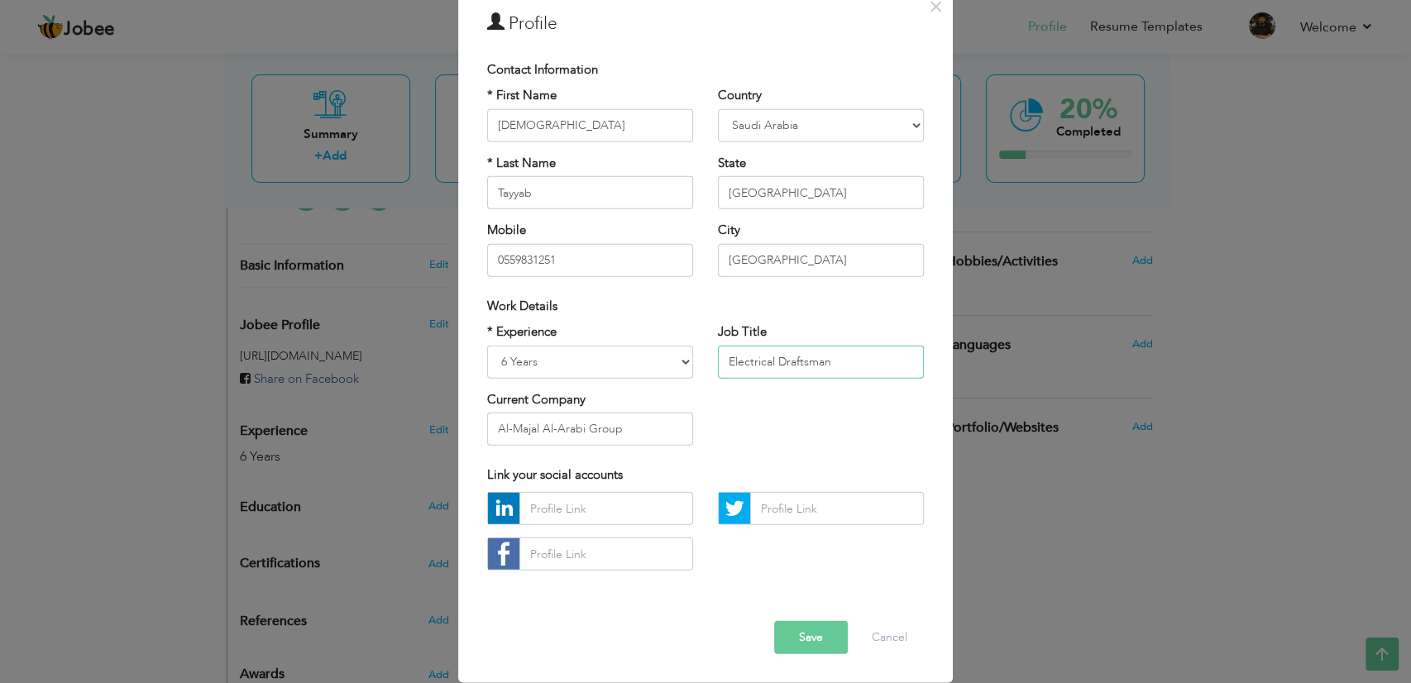
type input "Electrical Draftsman"
click at [802, 637] on button "Save" at bounding box center [811, 637] width 74 height 33
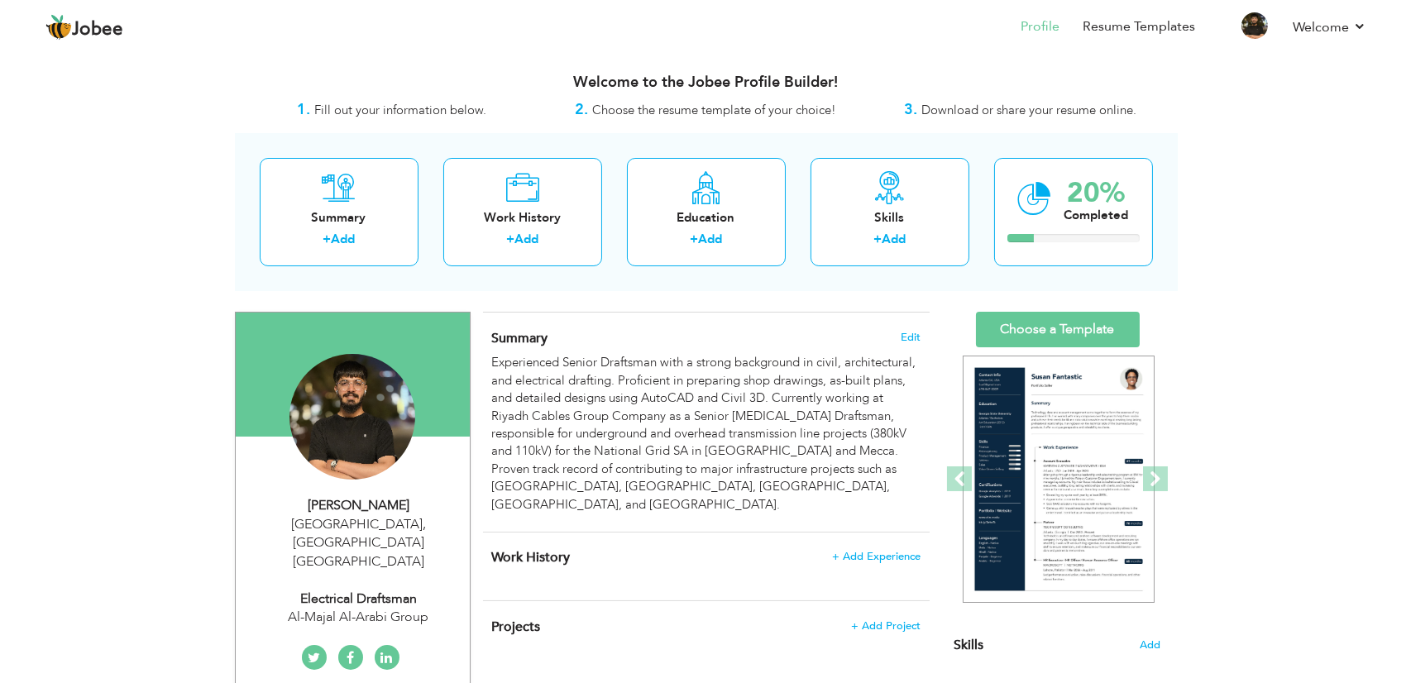
scroll to position [459, 0]
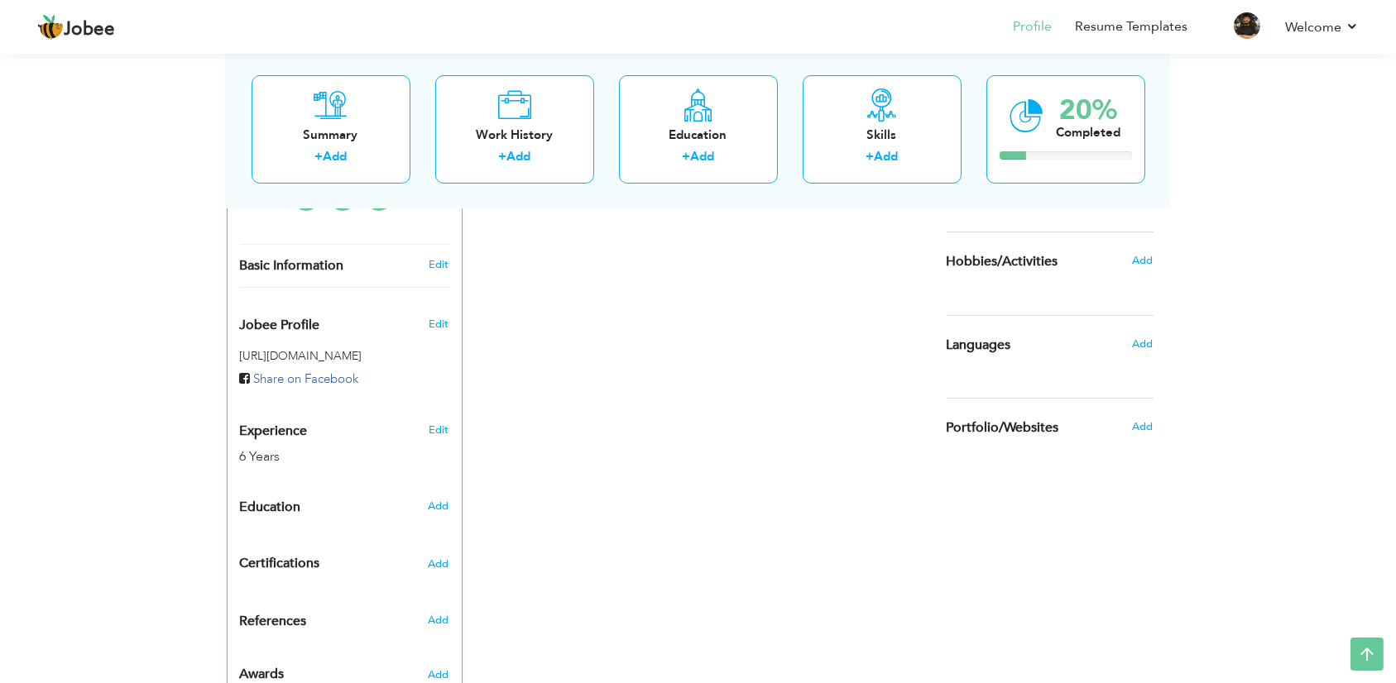
click at [429, 257] on h3 "Edit" at bounding box center [439, 264] width 20 height 15
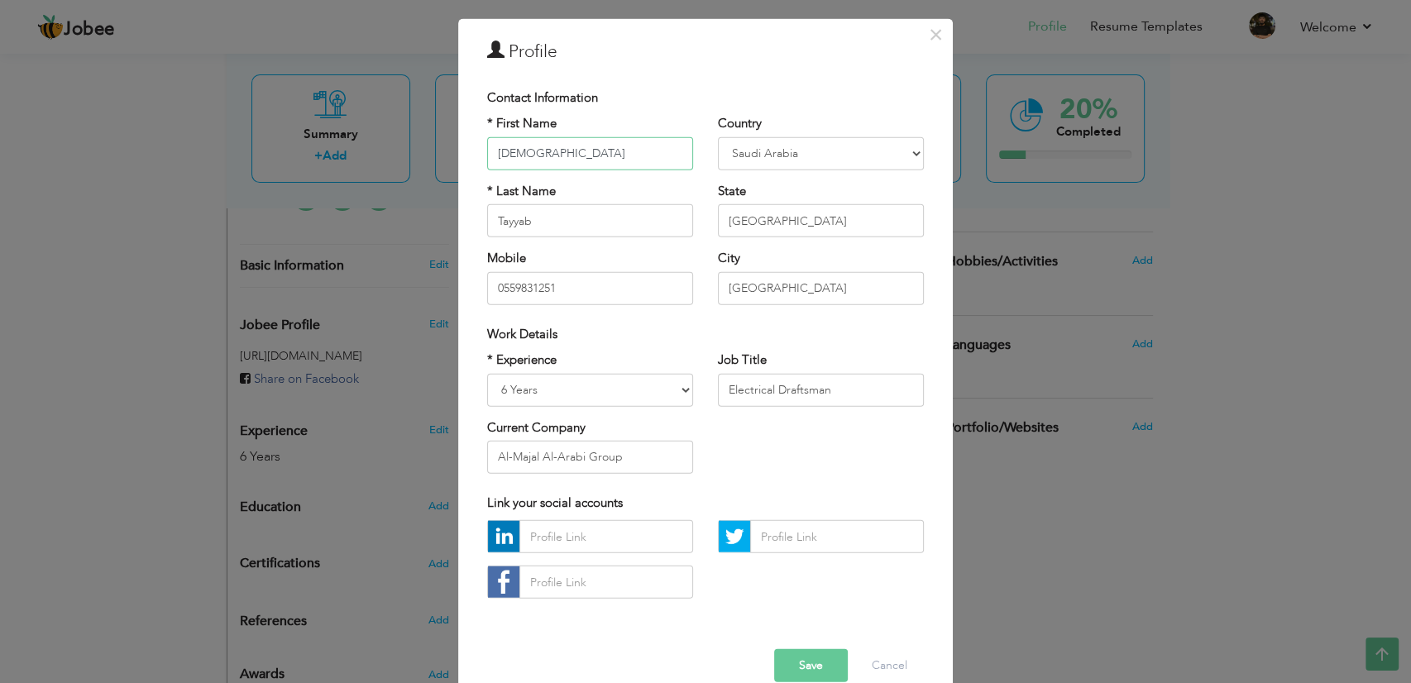
scroll to position [79, 0]
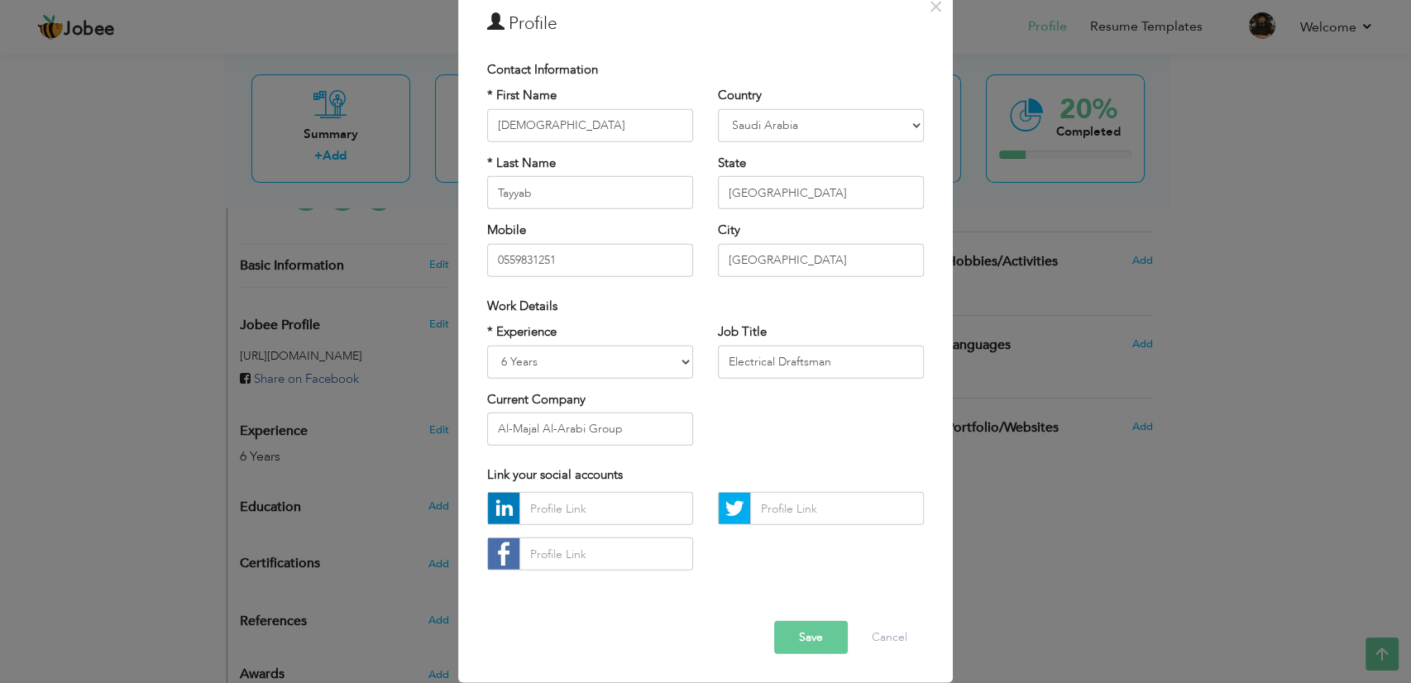
click at [715, 426] on div "* Experience Entry Level Less than 1 Year 1 Year 2 Years 3 Years 4 Years 5 Year…" at bounding box center [706, 390] width 462 height 135
click at [813, 635] on button "Save" at bounding box center [811, 637] width 74 height 33
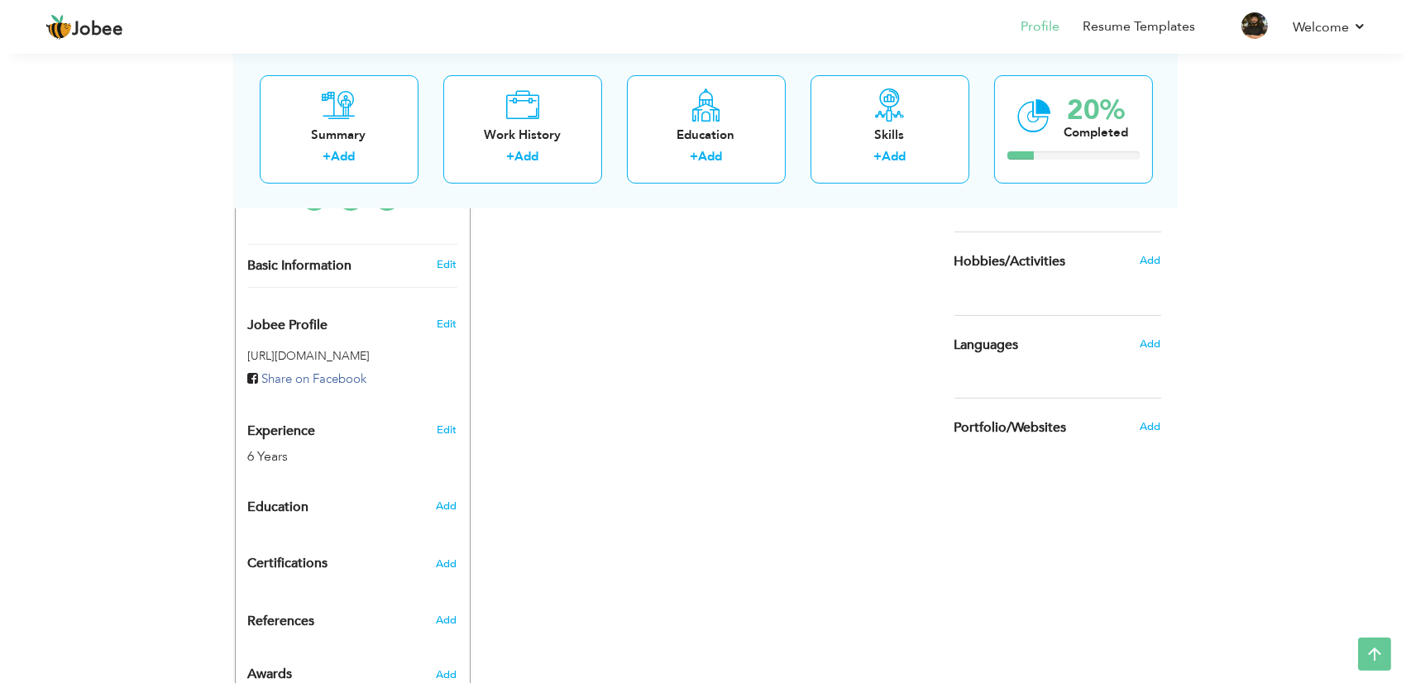
scroll to position [0, 0]
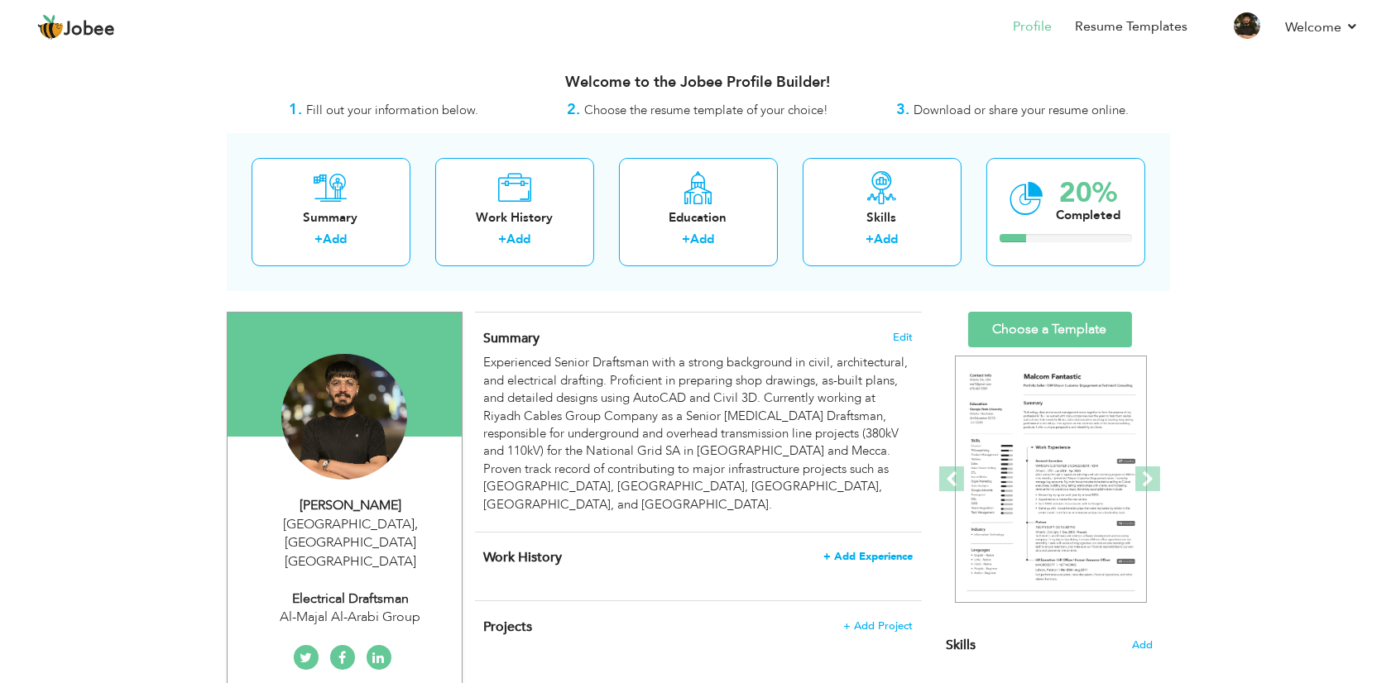
click at [884, 551] on span "+ Add Experience" at bounding box center [867, 557] width 89 height 12
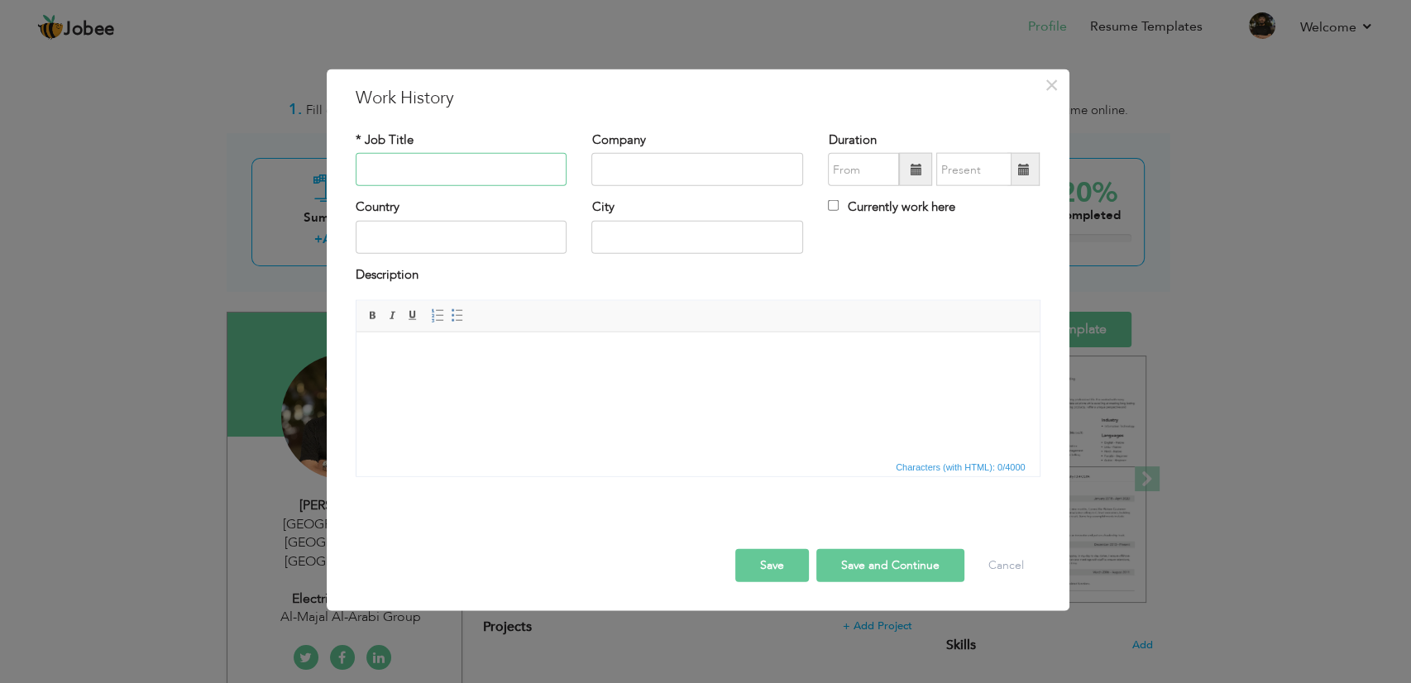
click at [486, 184] on input "text" at bounding box center [462, 169] width 212 height 33
click at [505, 173] on input "text" at bounding box center [462, 169] width 212 height 33
click at [469, 184] on input "text" at bounding box center [462, 169] width 212 height 33
type input "S"
type input "CEPCO"
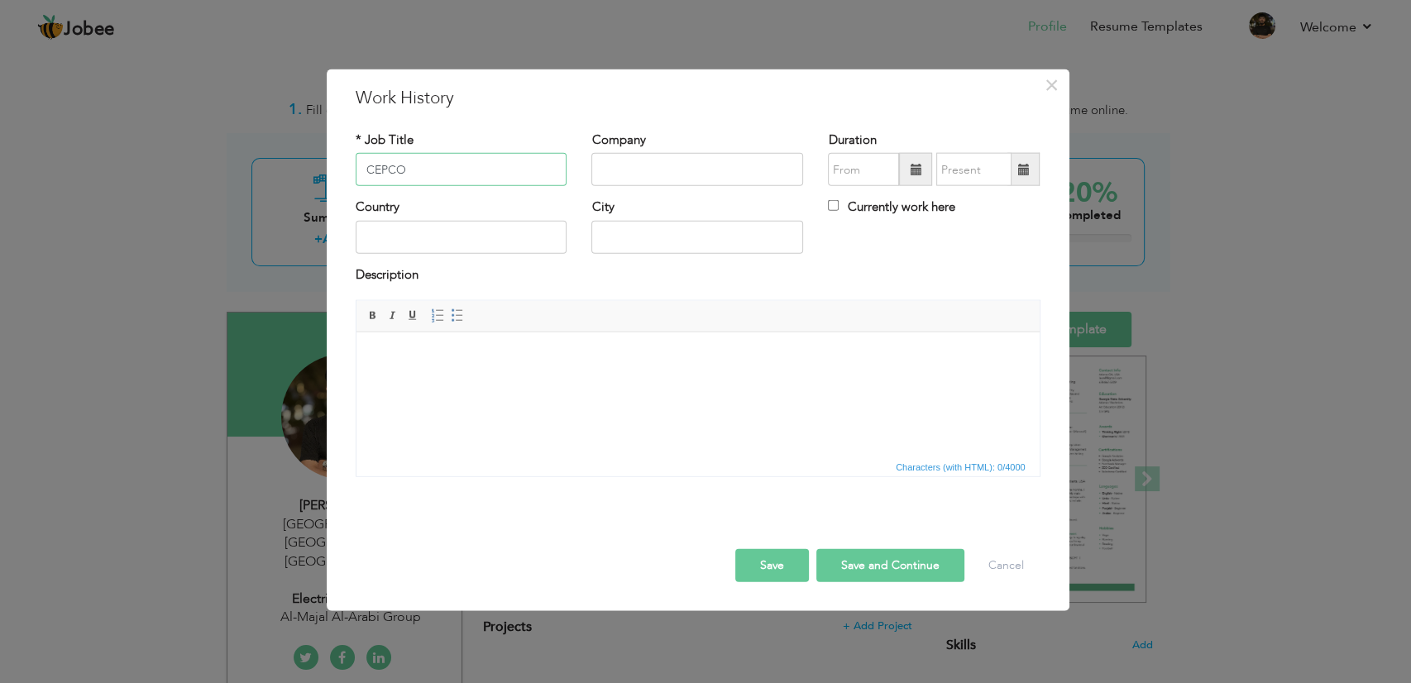
click at [489, 167] on input "CEPCO" at bounding box center [462, 169] width 212 height 33
click at [629, 159] on input "text" at bounding box center [698, 169] width 212 height 33
paste input "CEPCO"
type input "CEPCO Contracting"
click at [855, 174] on input "09/2025" at bounding box center [863, 169] width 71 height 33
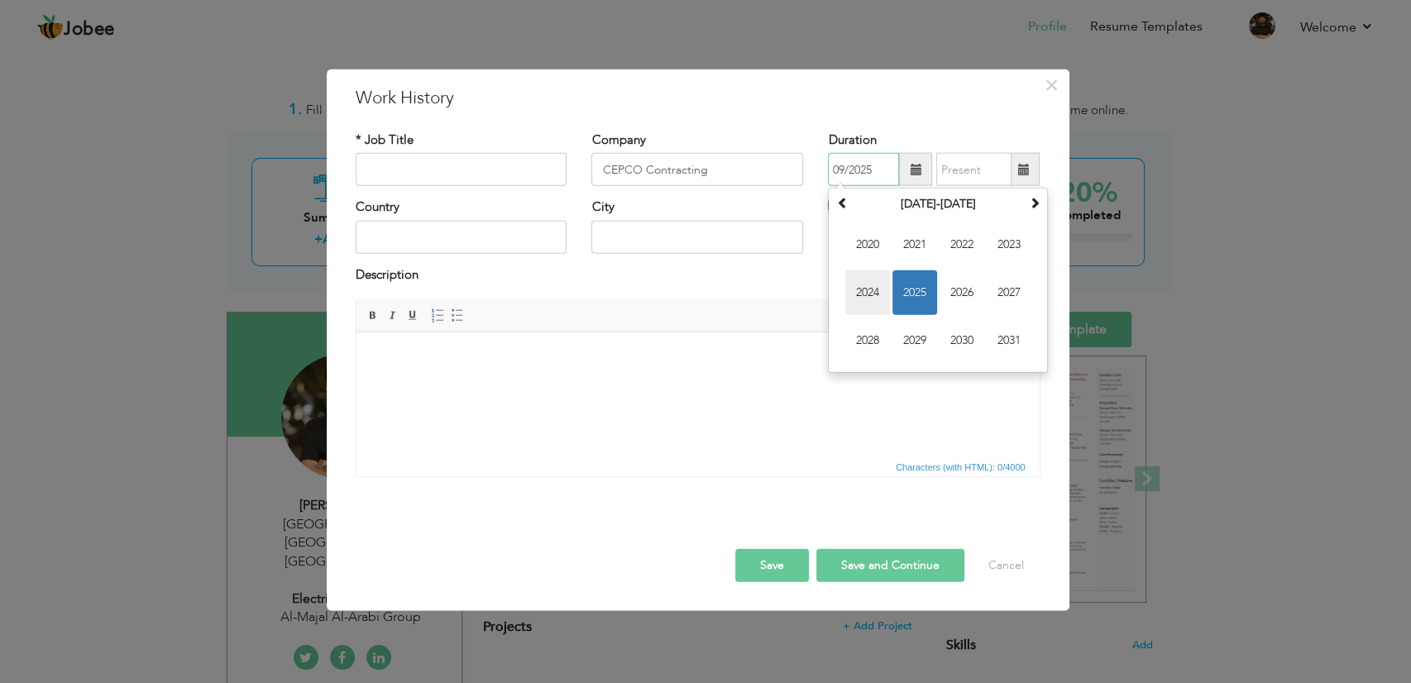
click at [865, 283] on span "2024" at bounding box center [867, 293] width 45 height 45
click at [961, 336] on span "Nov" at bounding box center [962, 341] width 45 height 45
click at [880, 164] on input "11/2024" at bounding box center [863, 169] width 71 height 33
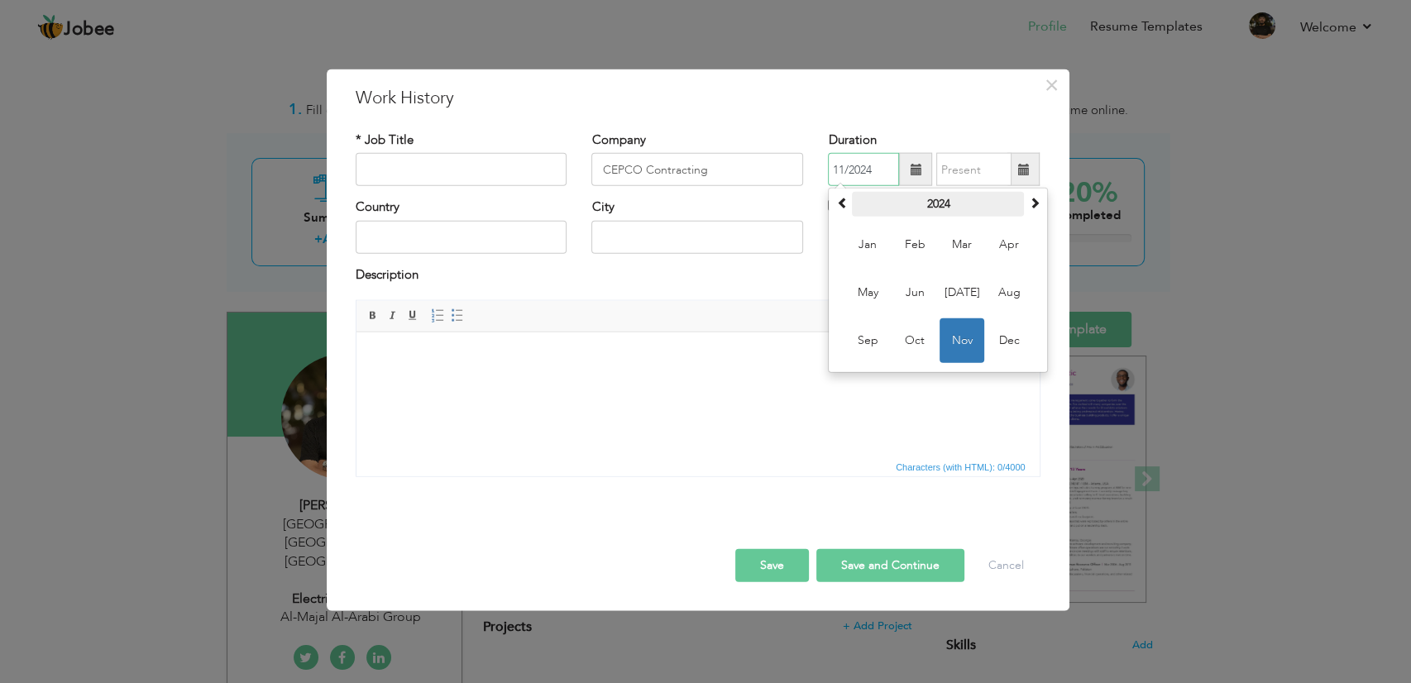
click at [934, 212] on th "2024" at bounding box center [938, 204] width 172 height 25
click at [997, 256] on span "2022" at bounding box center [1009, 245] width 45 height 45
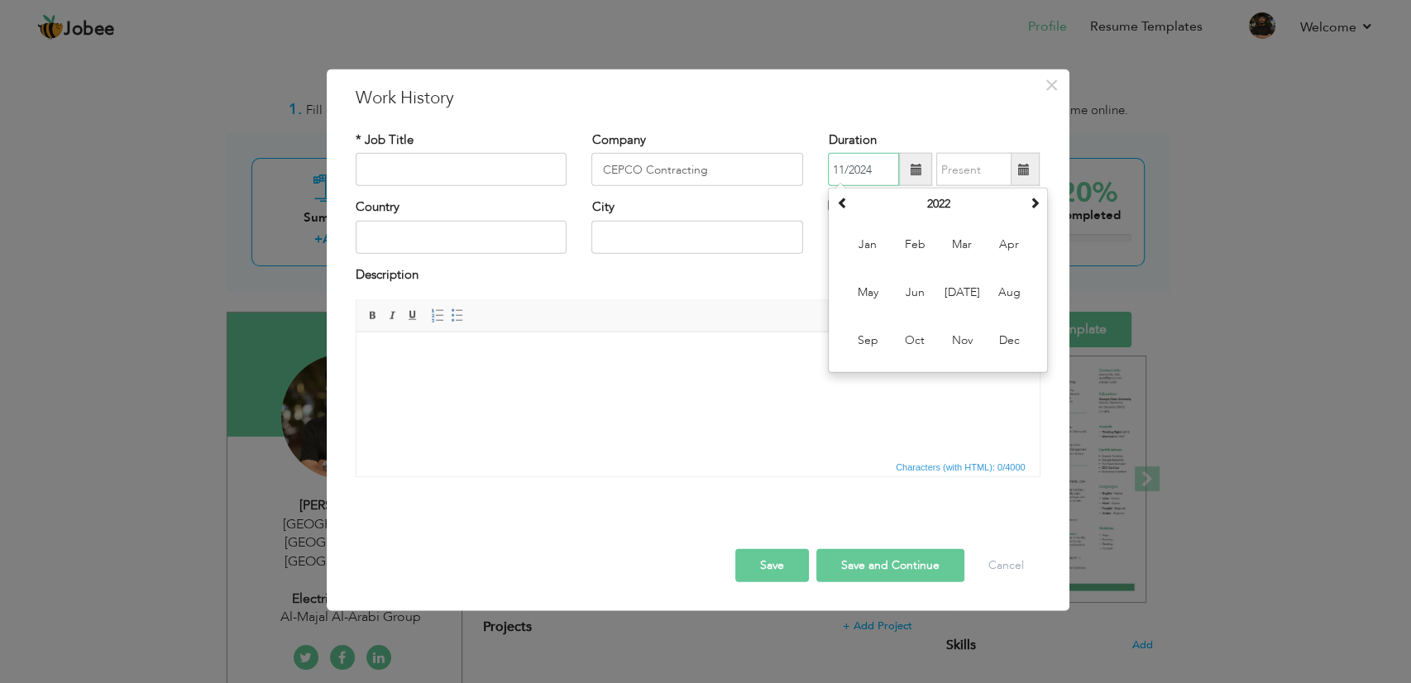
click at [926, 205] on th "2022" at bounding box center [938, 204] width 172 height 25
click at [884, 290] on span "2021" at bounding box center [867, 293] width 45 height 45
click at [925, 289] on span "Jun" at bounding box center [915, 293] width 45 height 45
type input "06/2021"
click at [977, 180] on input "09/2025" at bounding box center [973, 169] width 75 height 33
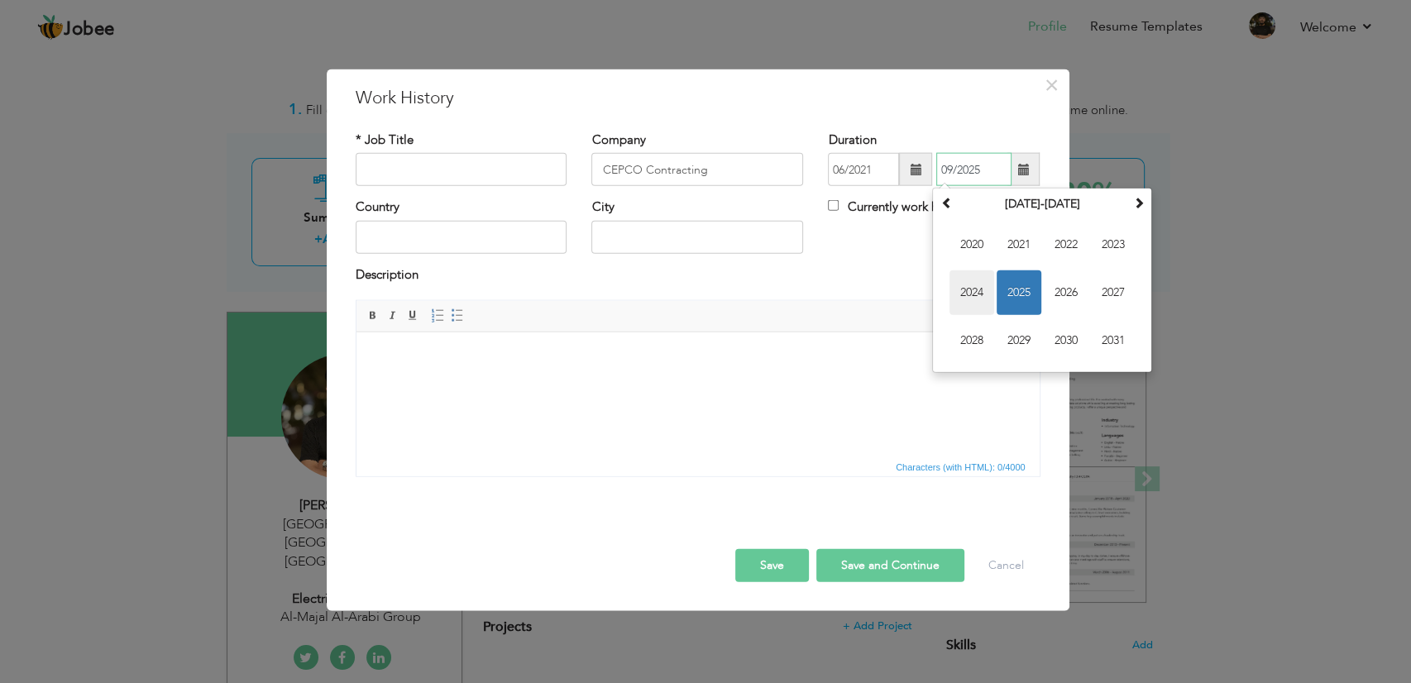
click at [984, 283] on span "2024" at bounding box center [972, 293] width 45 height 45
click at [1056, 335] on span "Nov" at bounding box center [1066, 341] width 45 height 45
type input "11/2024"
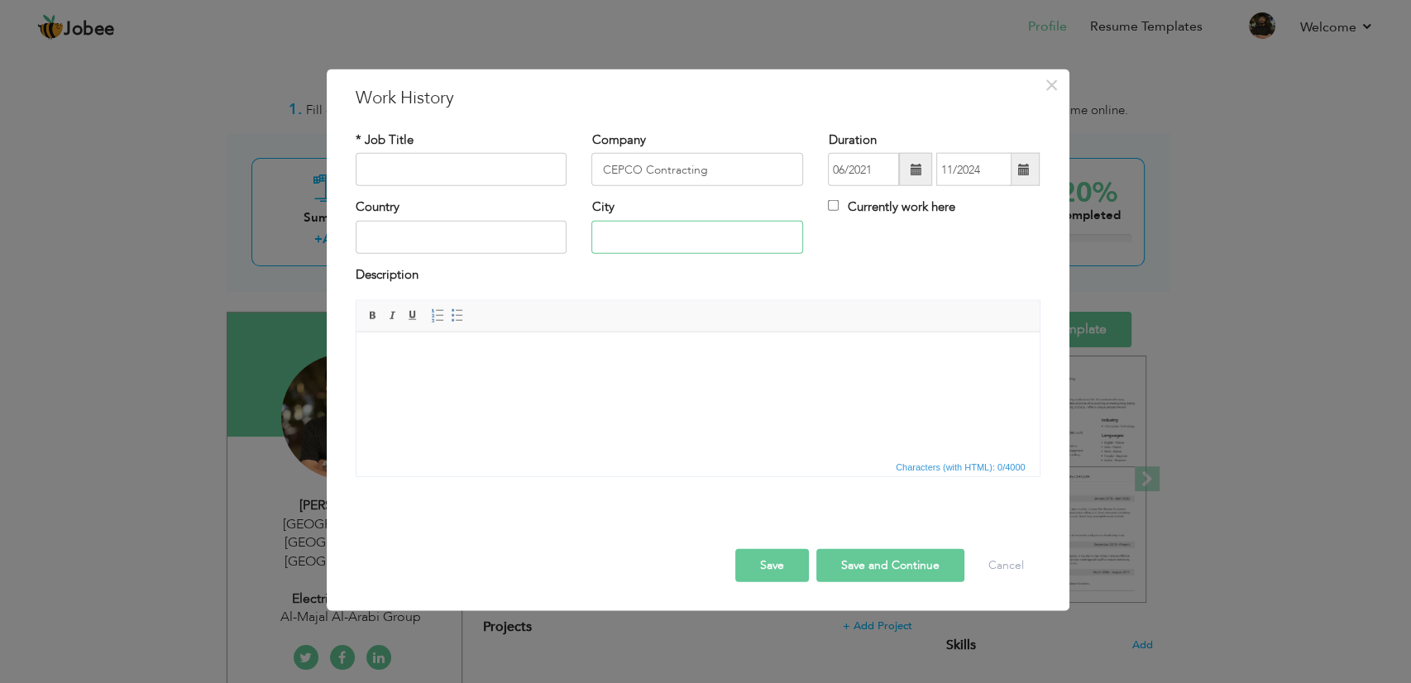
click at [645, 237] on input "text" at bounding box center [698, 236] width 212 height 33
type input "j"
type input "Jeddah"
click at [477, 231] on input "text" at bounding box center [462, 236] width 212 height 33
type input "[GEOGRAPHIC_DATA]"
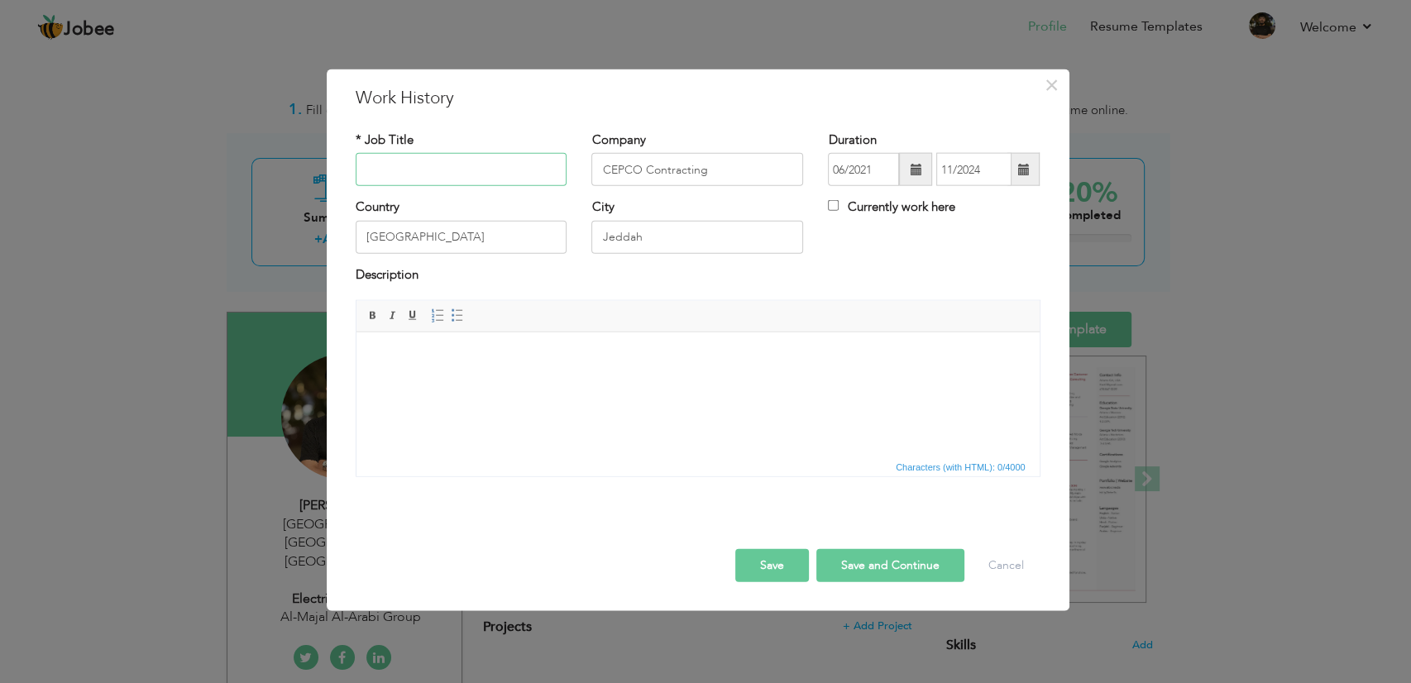
click at [453, 170] on input "text" at bounding box center [462, 169] width 212 height 33
click at [474, 174] on input "Electrical Draftsman HV" at bounding box center [462, 169] width 212 height 33
click at [520, 159] on input "Electrical Draftsman (HV" at bounding box center [462, 169] width 212 height 33
type input "Electrical Draftsman (HV)"
click at [726, 242] on input "Jeddah" at bounding box center [698, 236] width 212 height 33
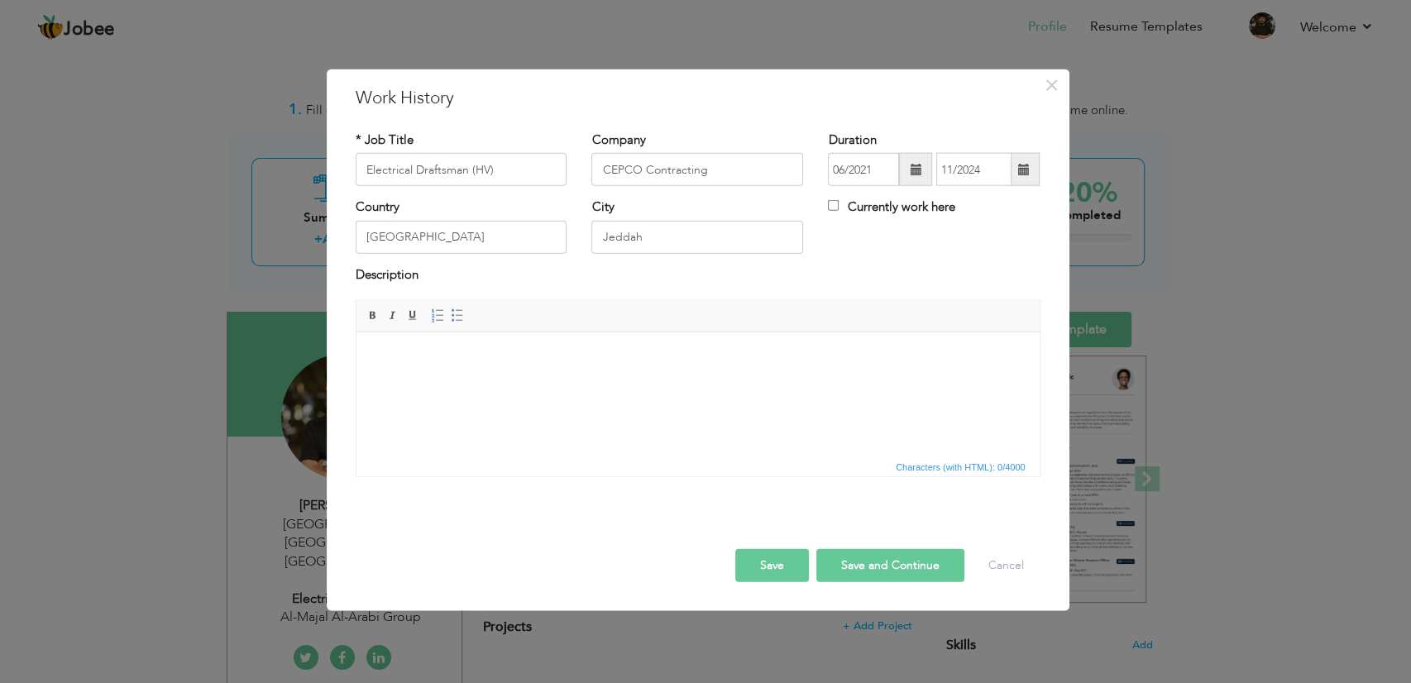
click at [488, 376] on html at bounding box center [697, 357] width 683 height 50
